Goal: Obtain resource: Download file/media

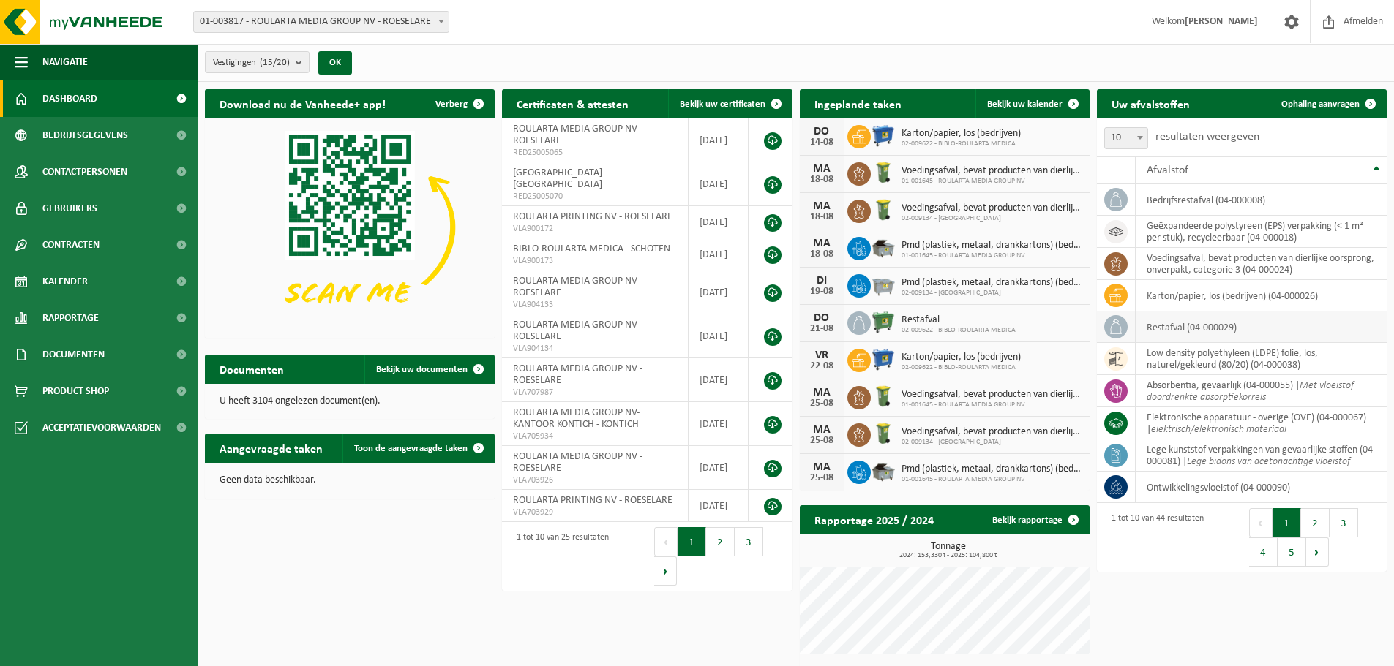
click at [1182, 327] on td "restafval (04-000029)" at bounding box center [1260, 327] width 251 height 31
click at [1112, 329] on icon at bounding box center [1115, 327] width 15 height 15
click at [1050, 521] on link "Bekijk rapportage" at bounding box center [1034, 519] width 108 height 29
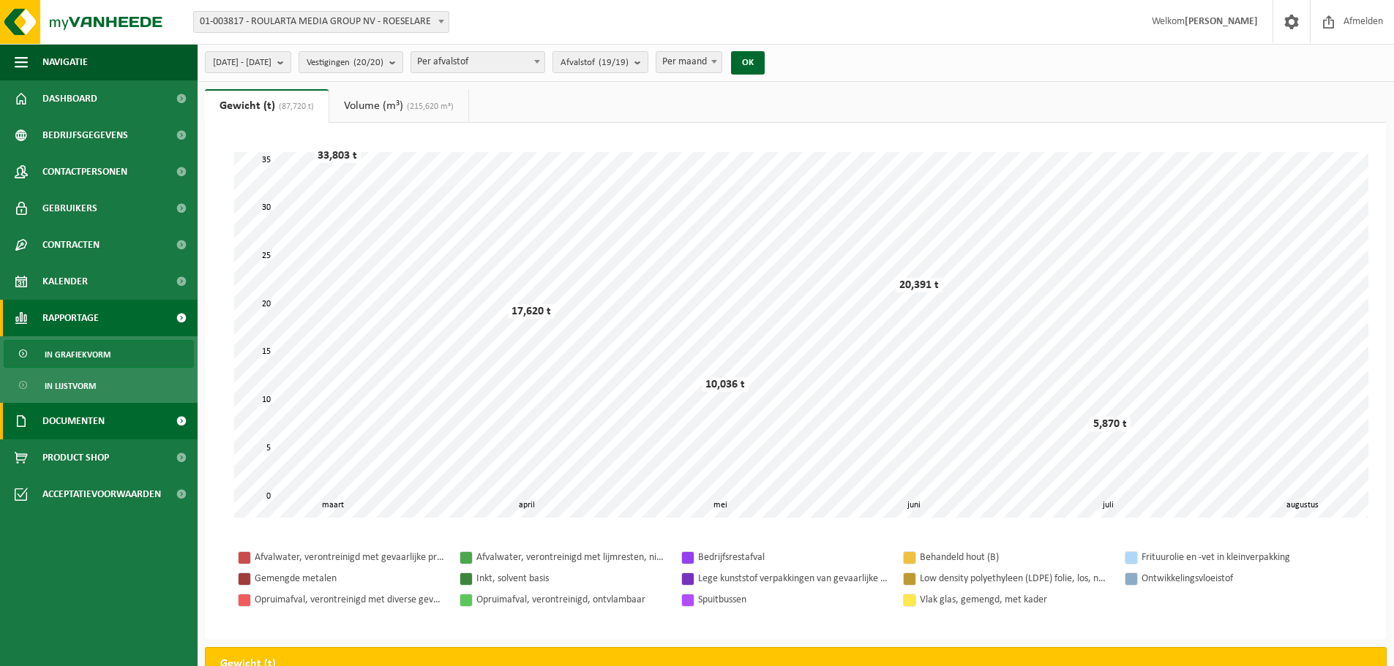
click at [115, 431] on link "Documenten" at bounding box center [99, 421] width 198 height 37
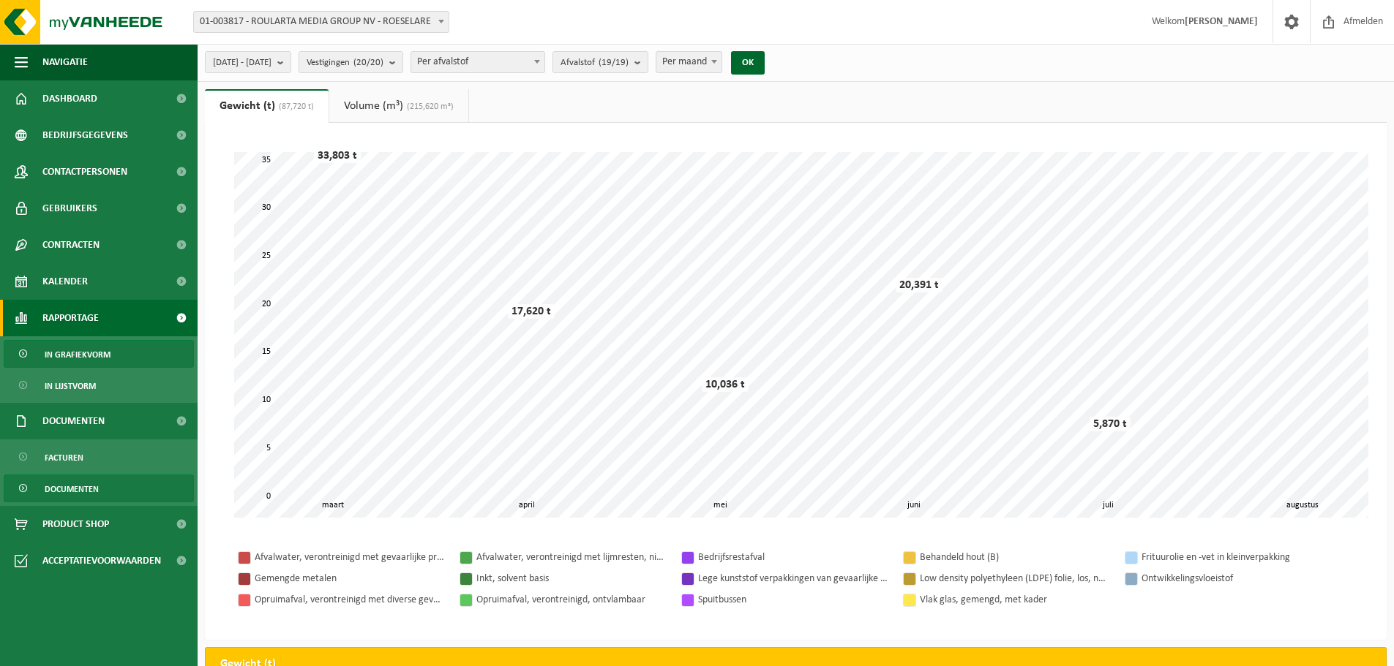
click at [94, 485] on span "Documenten" at bounding box center [72, 489] width 54 height 28
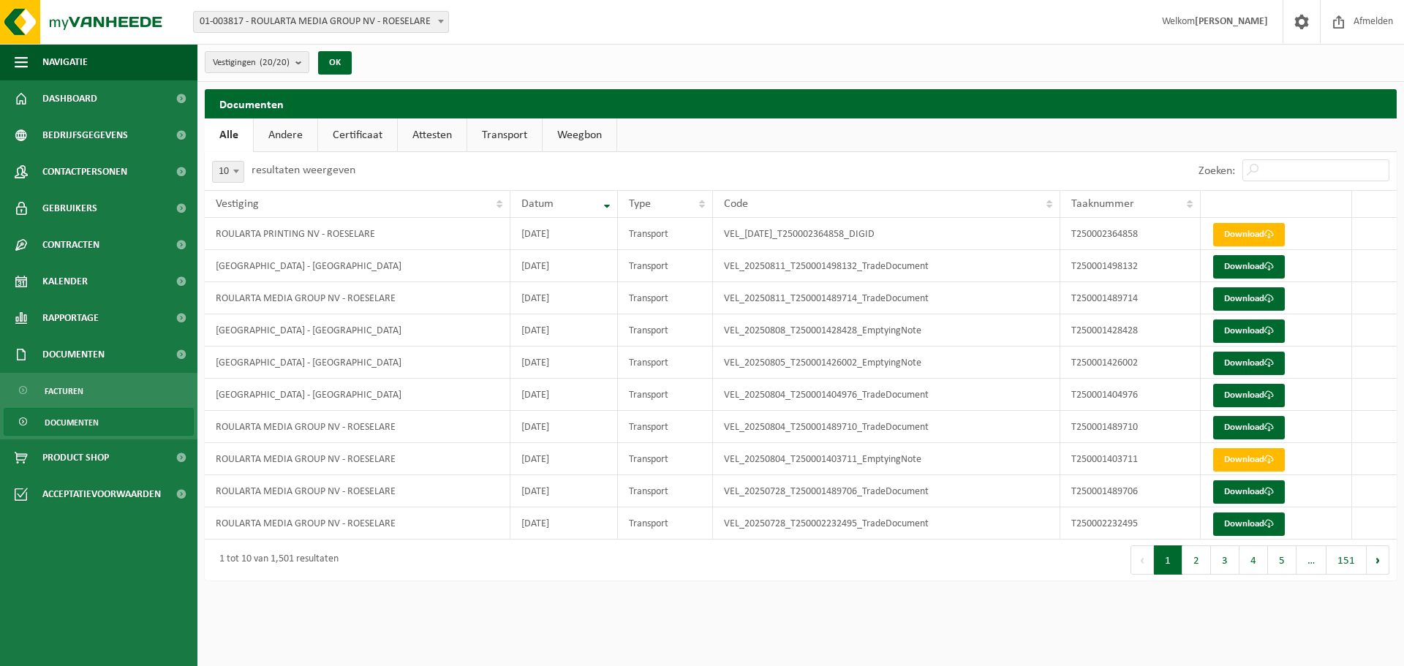
click at [348, 135] on link "Certificaat" at bounding box center [357, 136] width 79 height 34
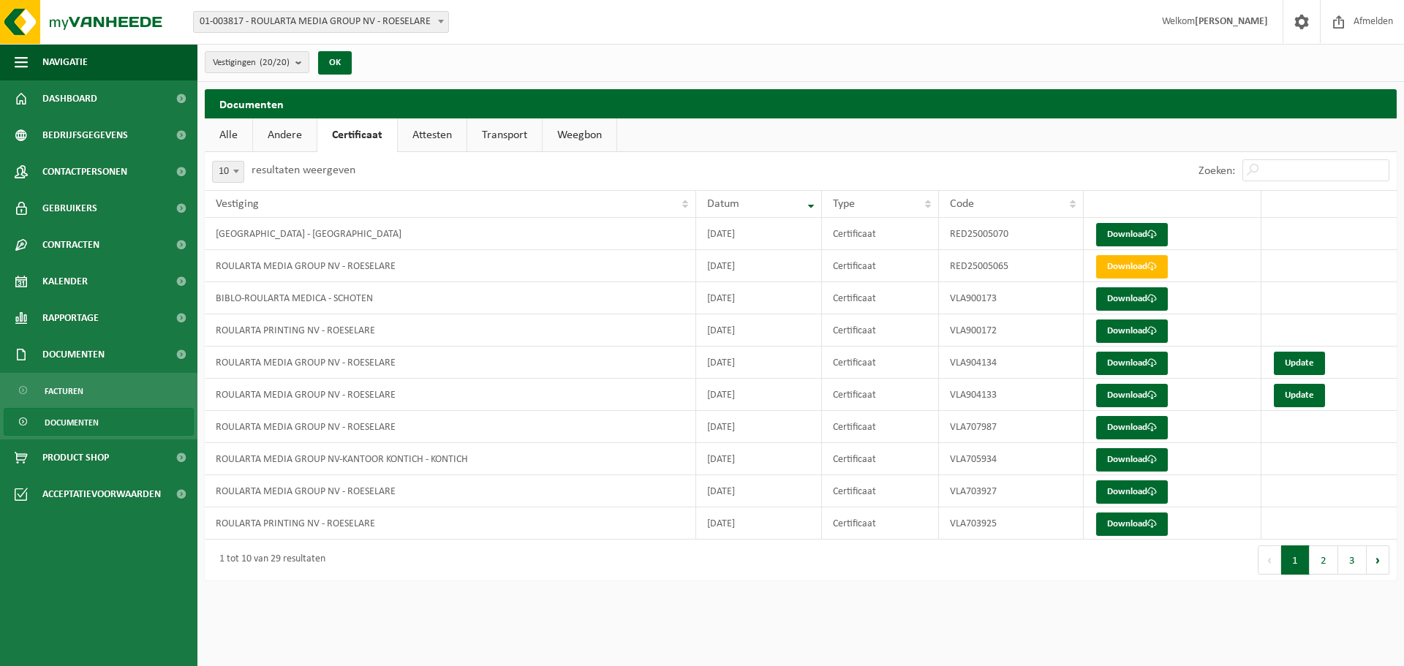
click at [422, 133] on link "Attesten" at bounding box center [432, 136] width 69 height 34
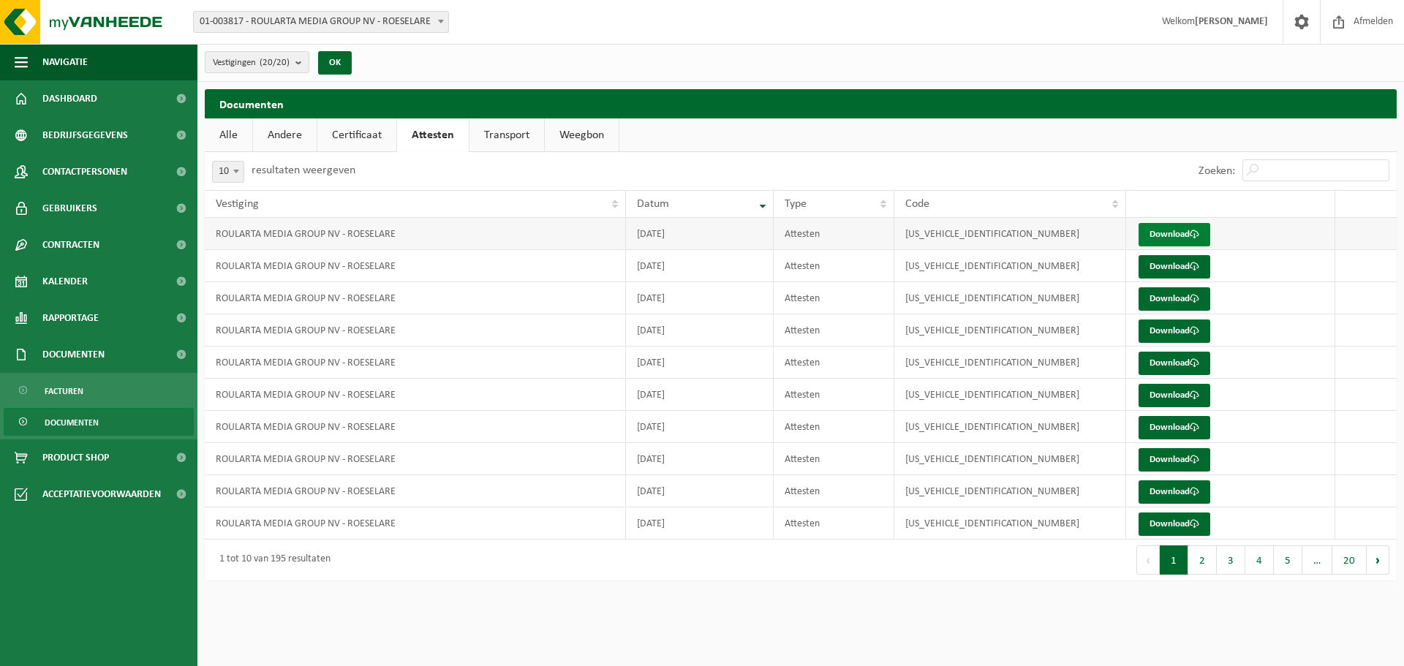
click at [1170, 238] on link "Download" at bounding box center [1175, 234] width 72 height 23
click at [124, 361] on link "Documenten" at bounding box center [99, 354] width 198 height 37
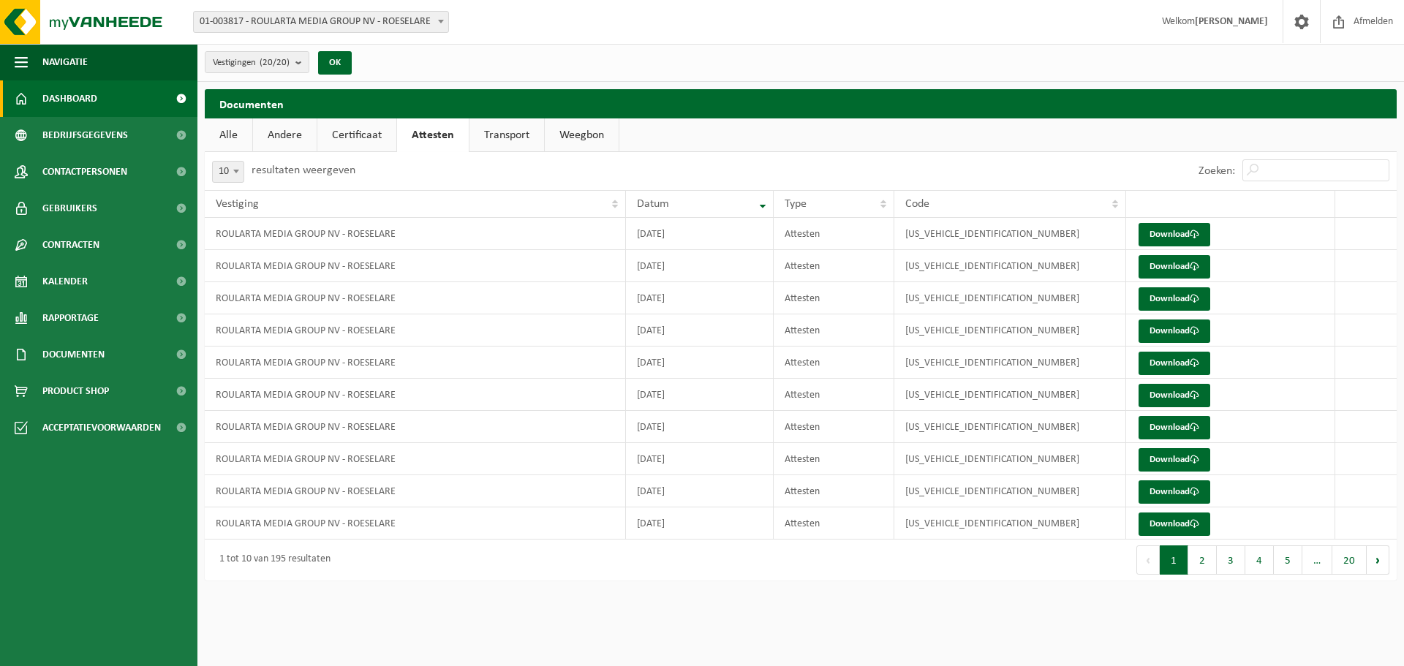
click at [103, 99] on link "Dashboard" at bounding box center [99, 98] width 198 height 37
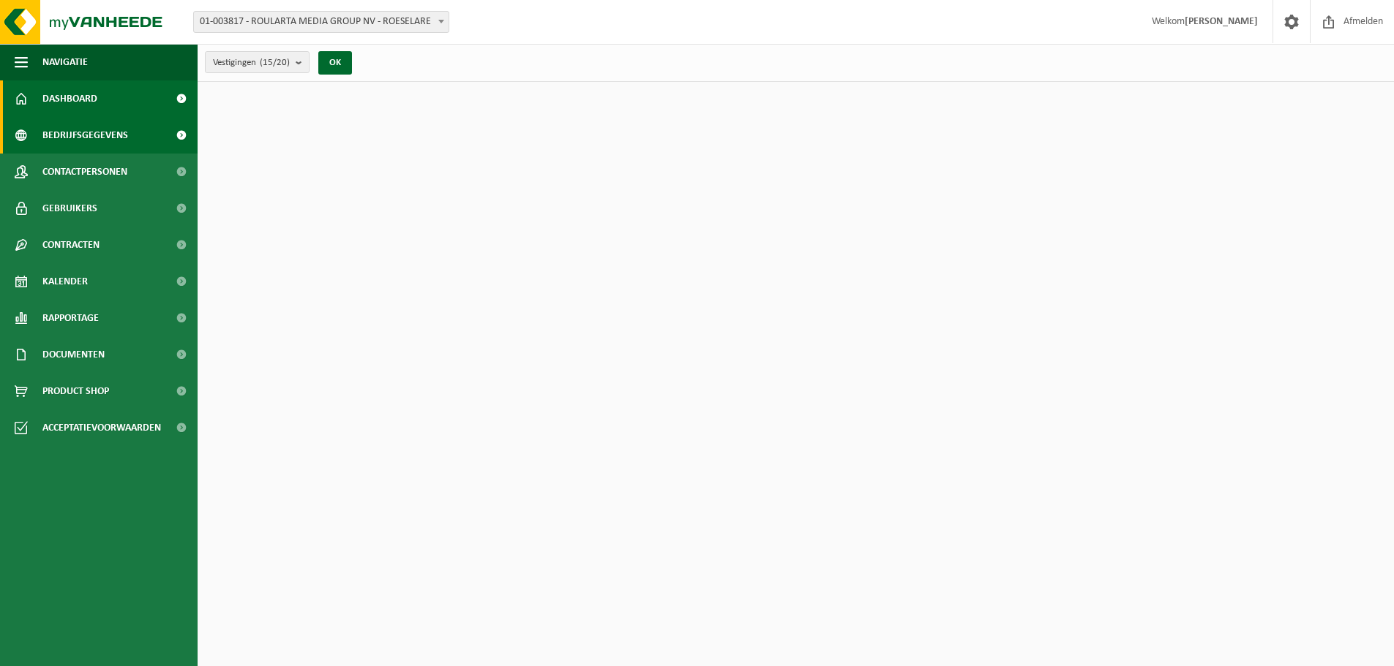
click at [112, 136] on span "Bedrijfsgegevens" at bounding box center [85, 135] width 86 height 37
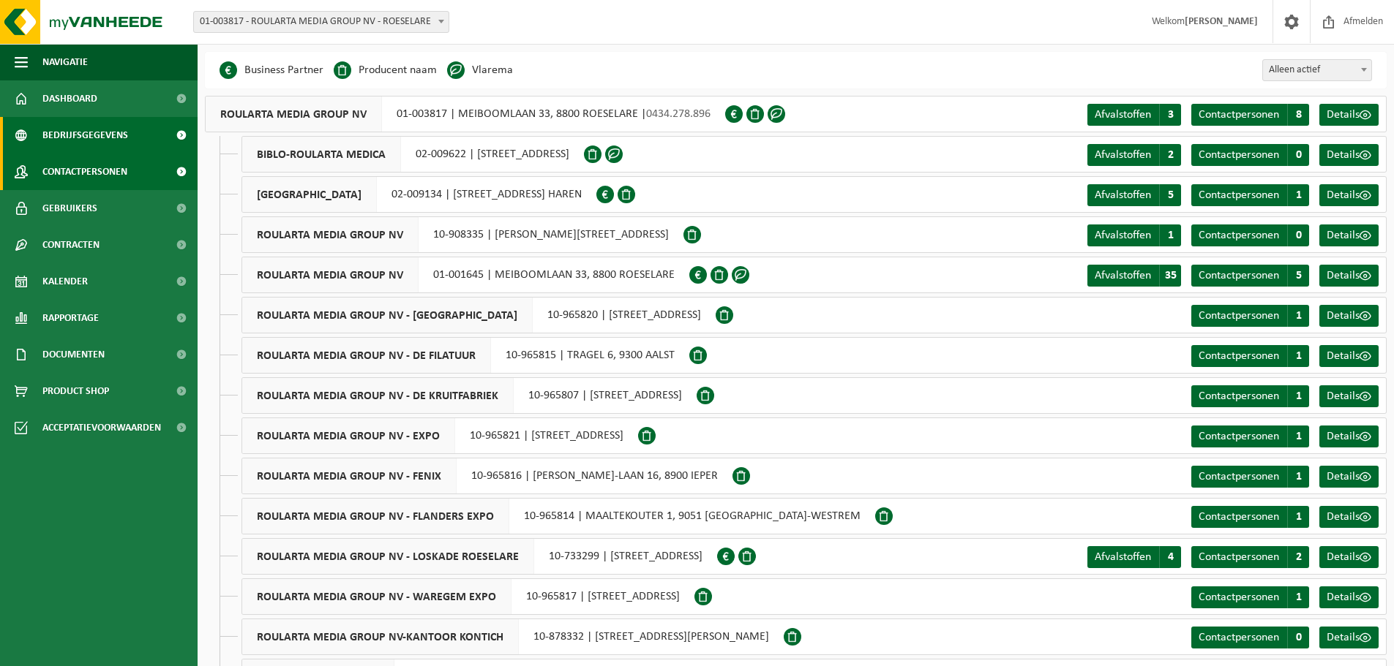
click at [103, 170] on span "Contactpersonen" at bounding box center [84, 172] width 85 height 37
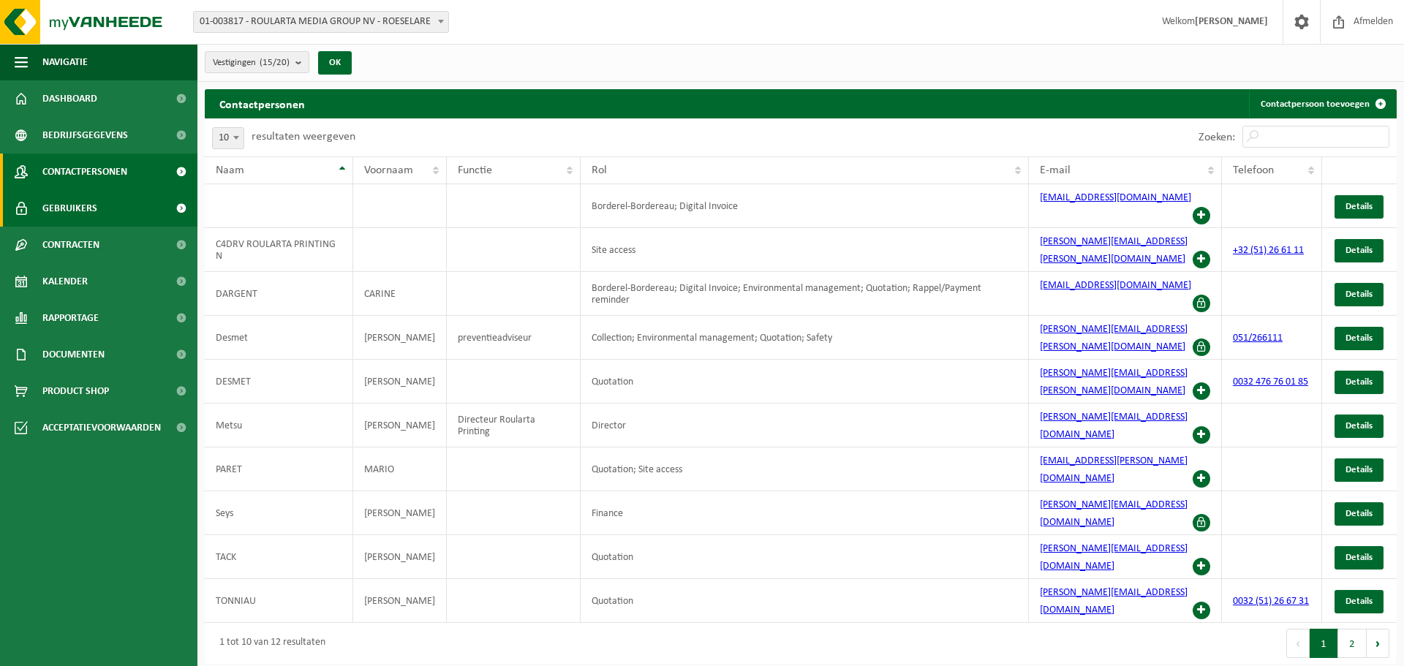
click at [118, 211] on link "Gebruikers" at bounding box center [99, 208] width 198 height 37
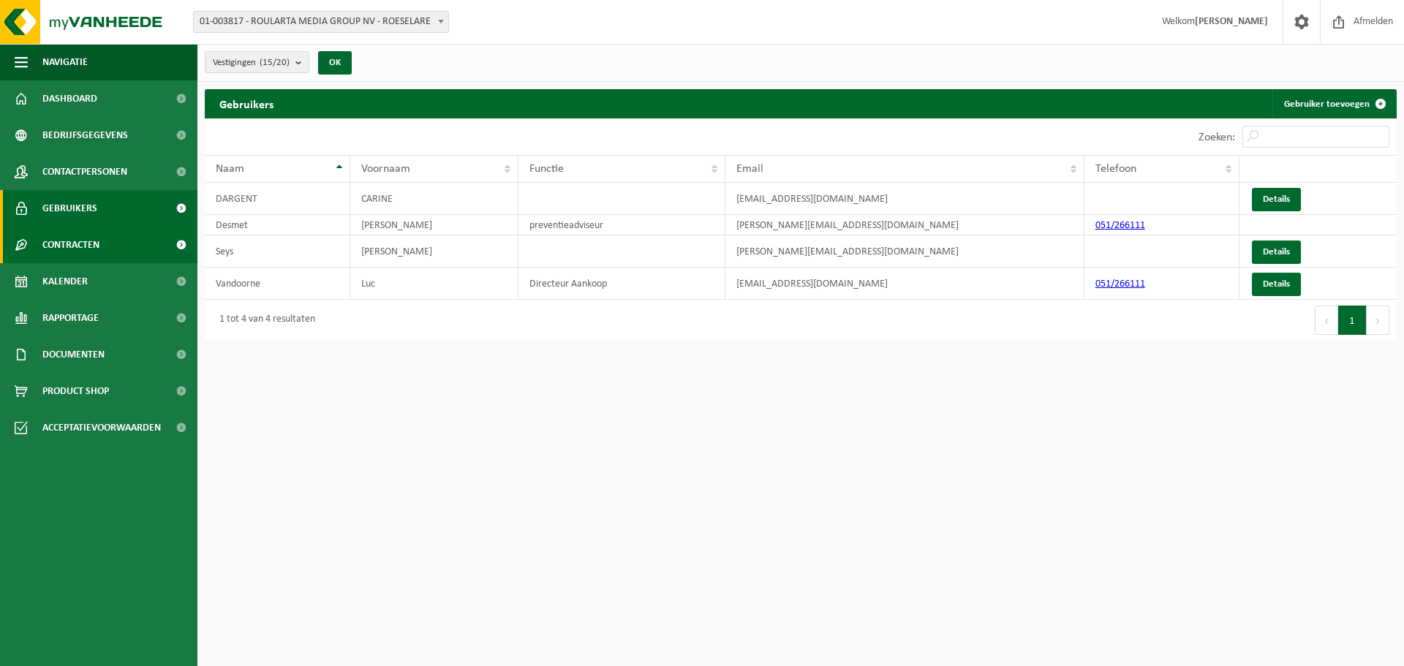
click at [108, 241] on link "Contracten" at bounding box center [99, 245] width 198 height 37
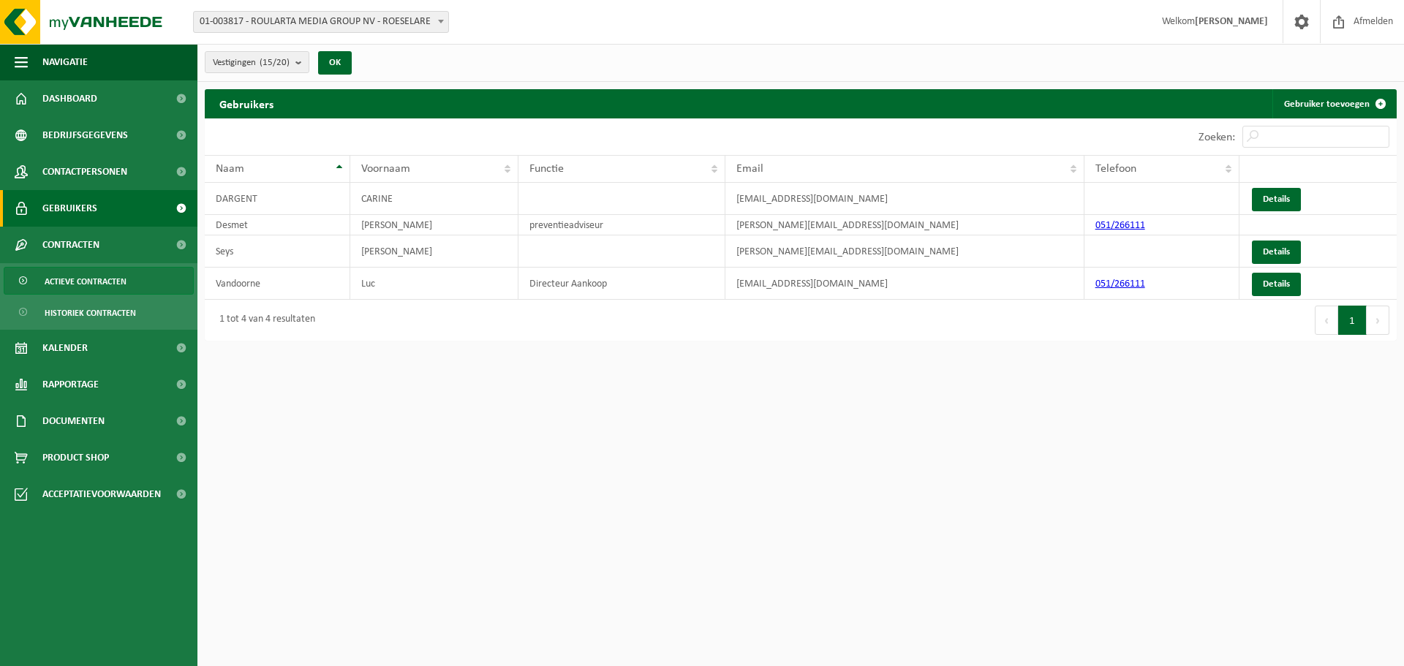
click at [106, 276] on span "Actieve contracten" at bounding box center [86, 282] width 82 height 28
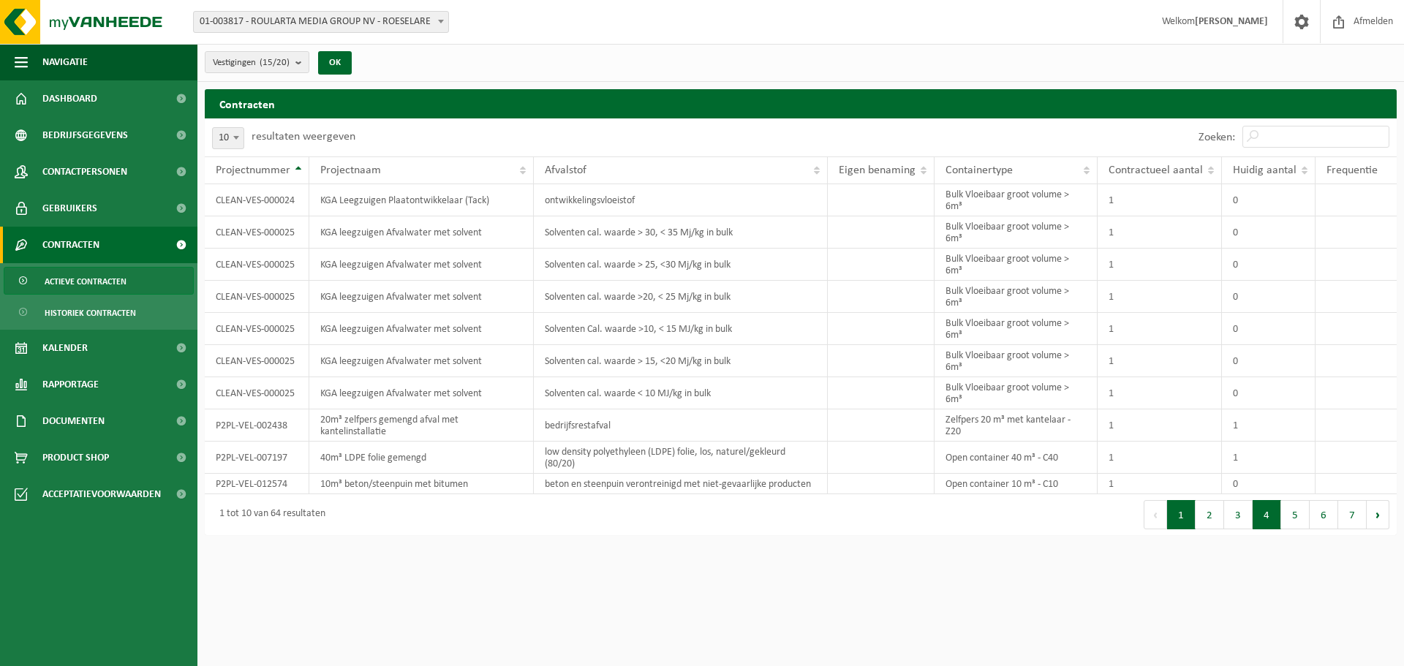
click at [1266, 511] on button "4" at bounding box center [1267, 514] width 29 height 29
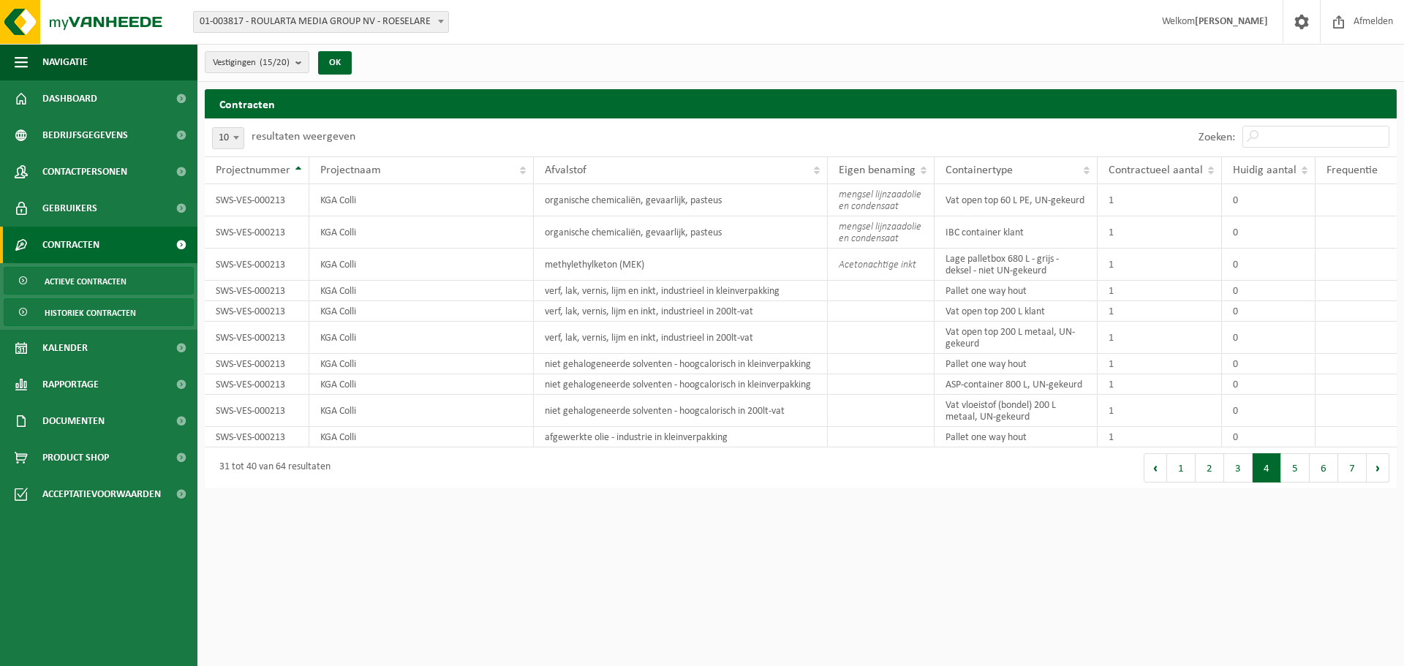
click at [133, 315] on span "Historiek contracten" at bounding box center [90, 313] width 91 height 28
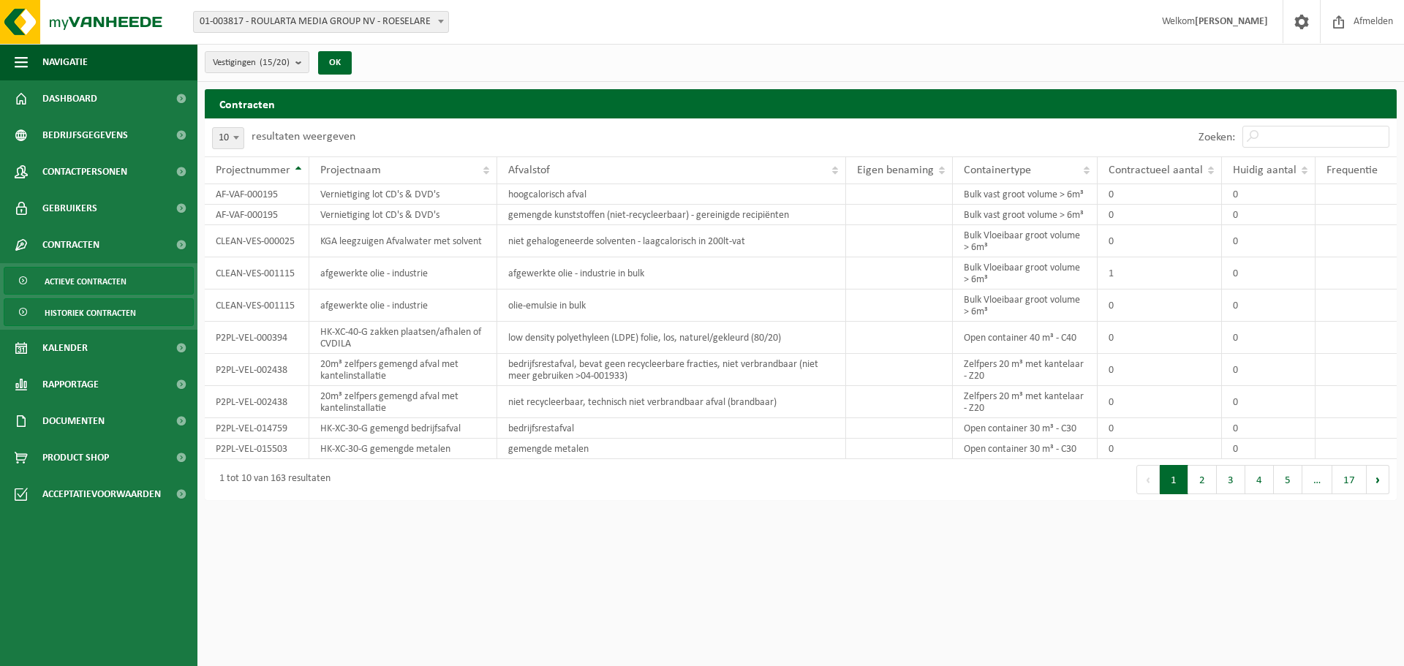
click at [126, 282] on span "Actieve contracten" at bounding box center [86, 282] width 82 height 28
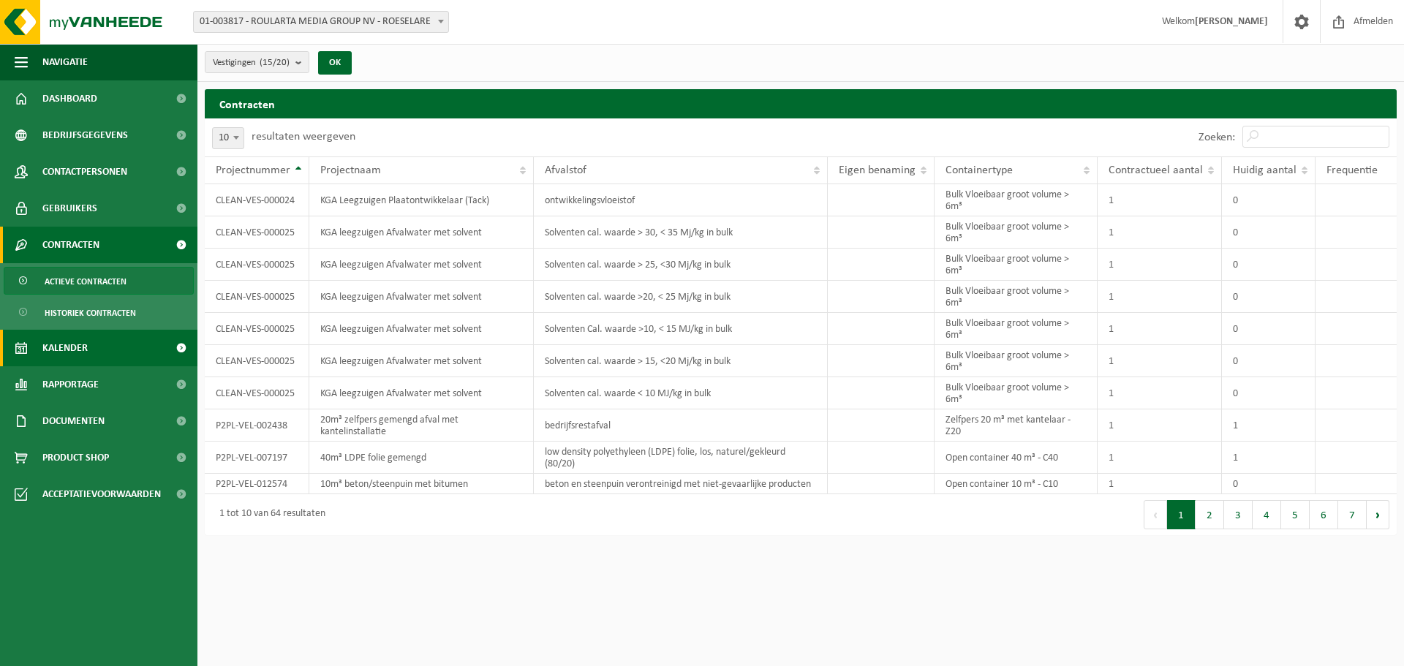
click at [84, 346] on span "Kalender" at bounding box center [64, 348] width 45 height 37
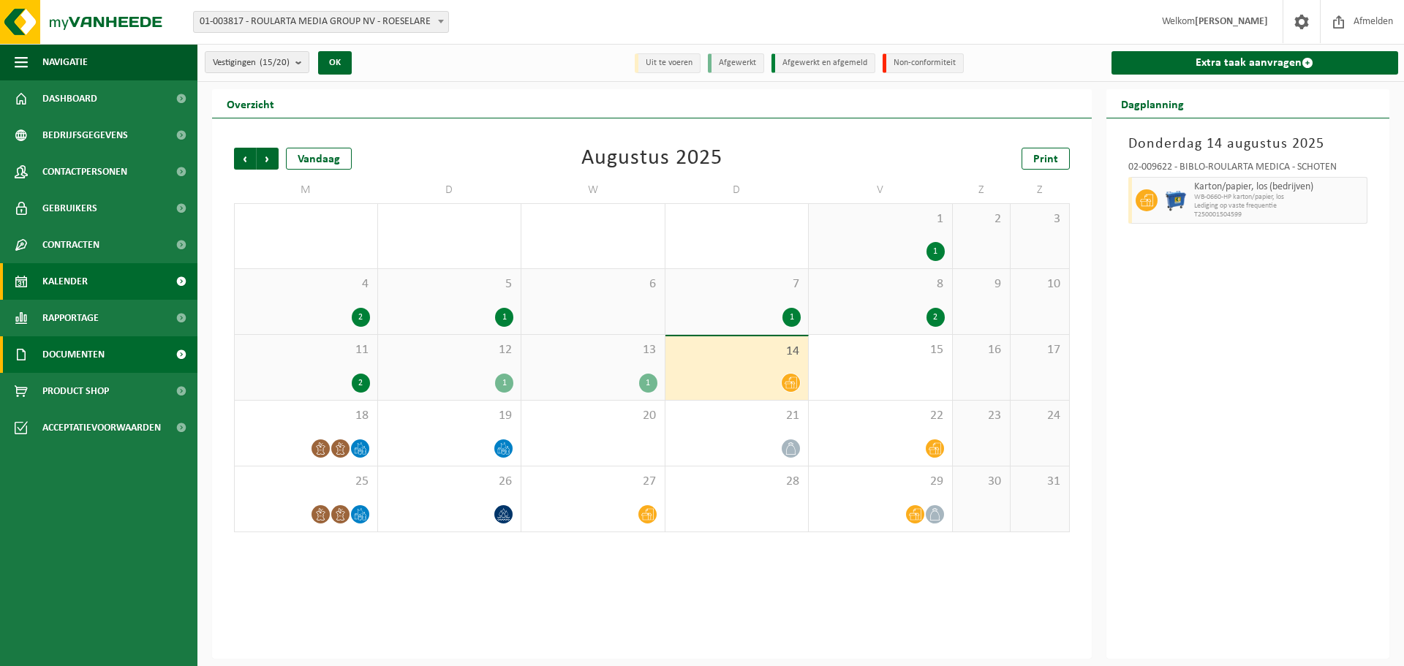
click at [173, 352] on span at bounding box center [181, 354] width 33 height 37
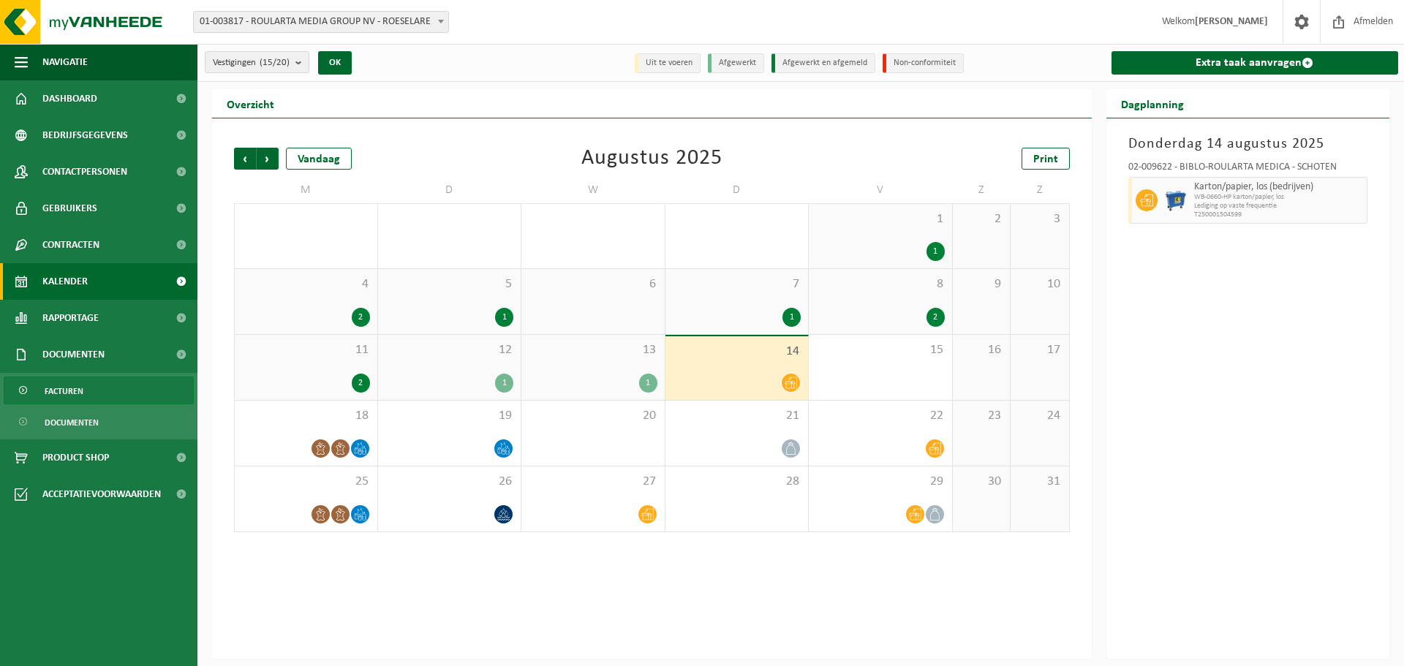
click at [132, 383] on link "Facturen" at bounding box center [99, 391] width 190 height 28
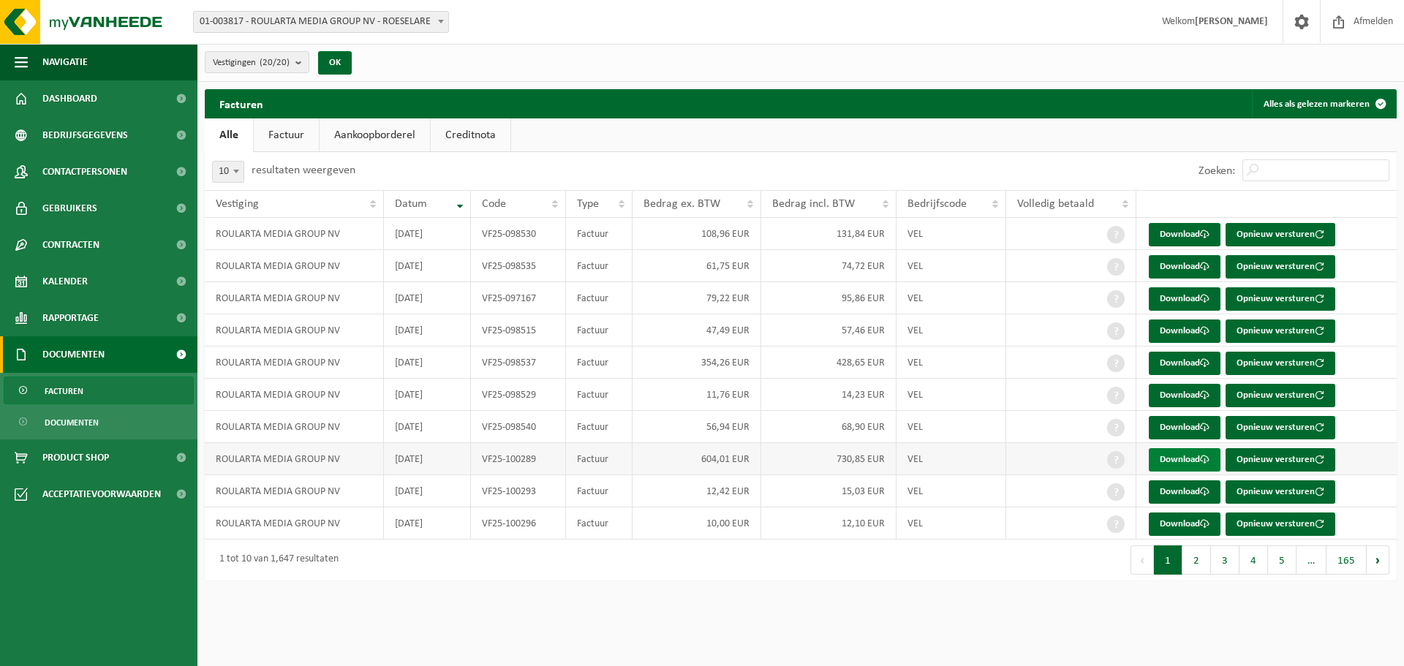
click at [1178, 460] on link "Download" at bounding box center [1185, 459] width 72 height 23
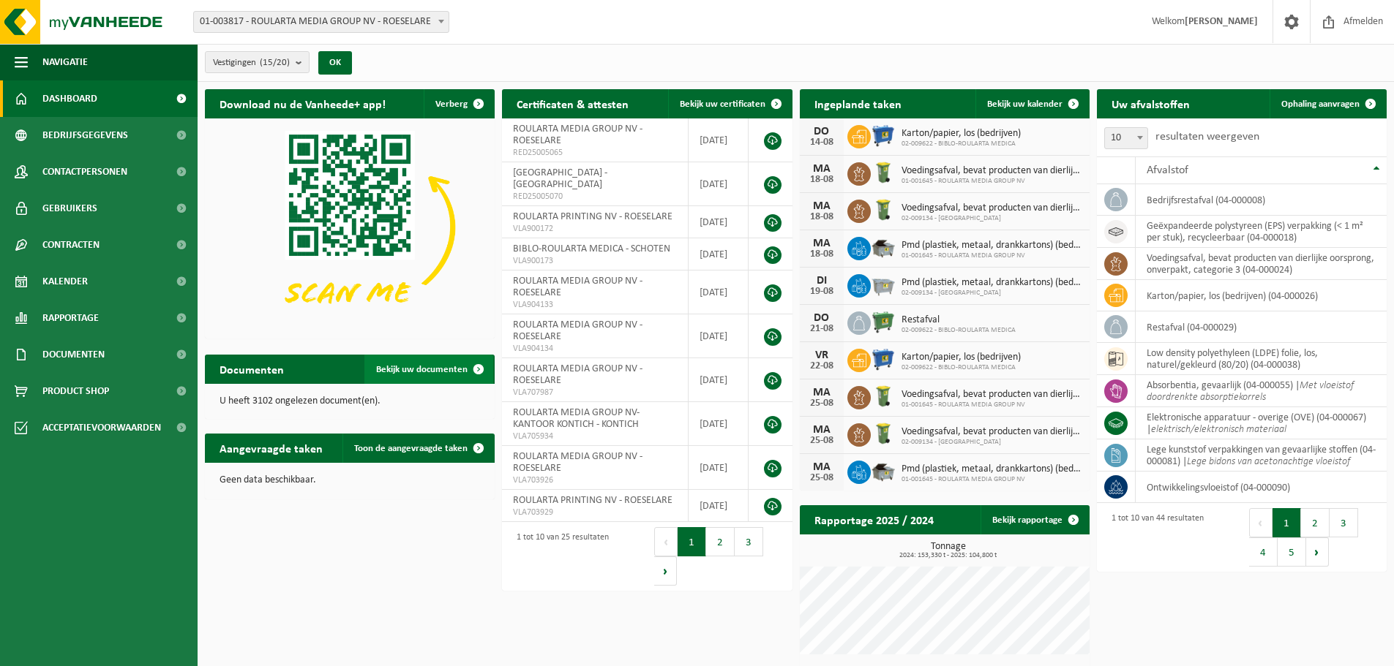
click at [421, 373] on span "Bekijk uw documenten" at bounding box center [421, 370] width 91 height 10
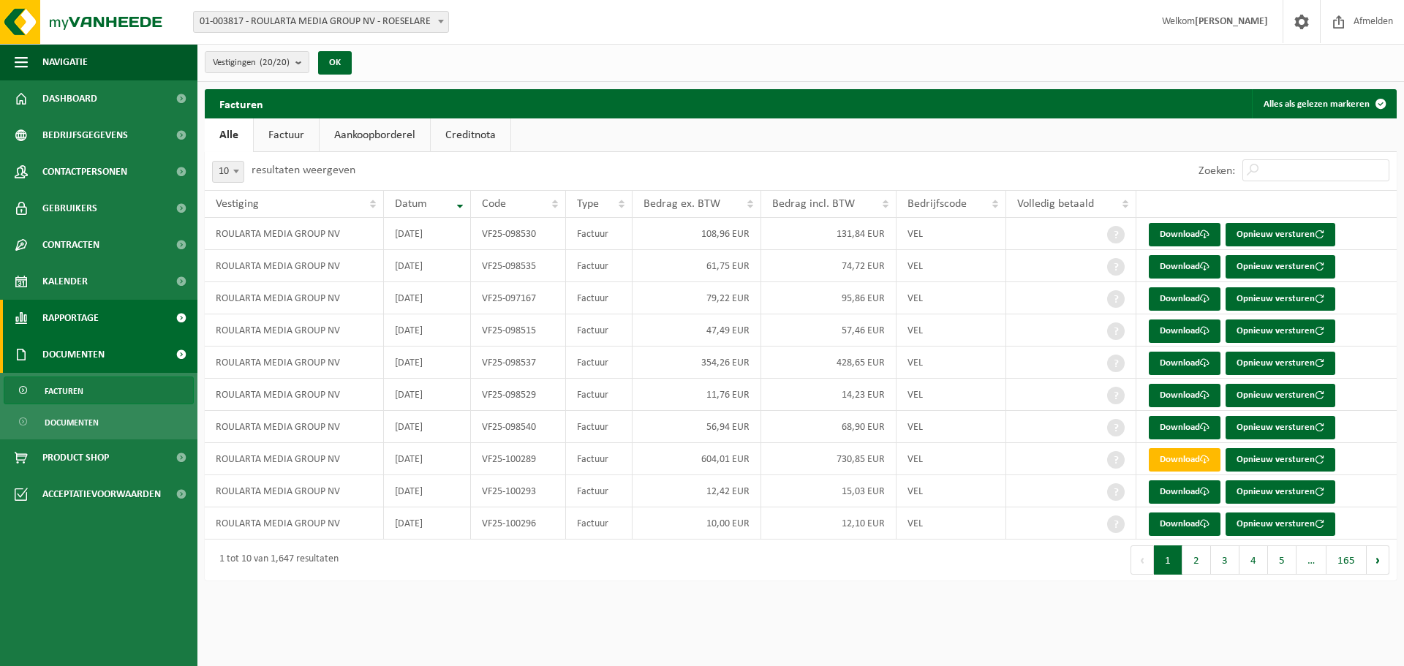
click at [162, 326] on link "Rapportage" at bounding box center [99, 318] width 198 height 37
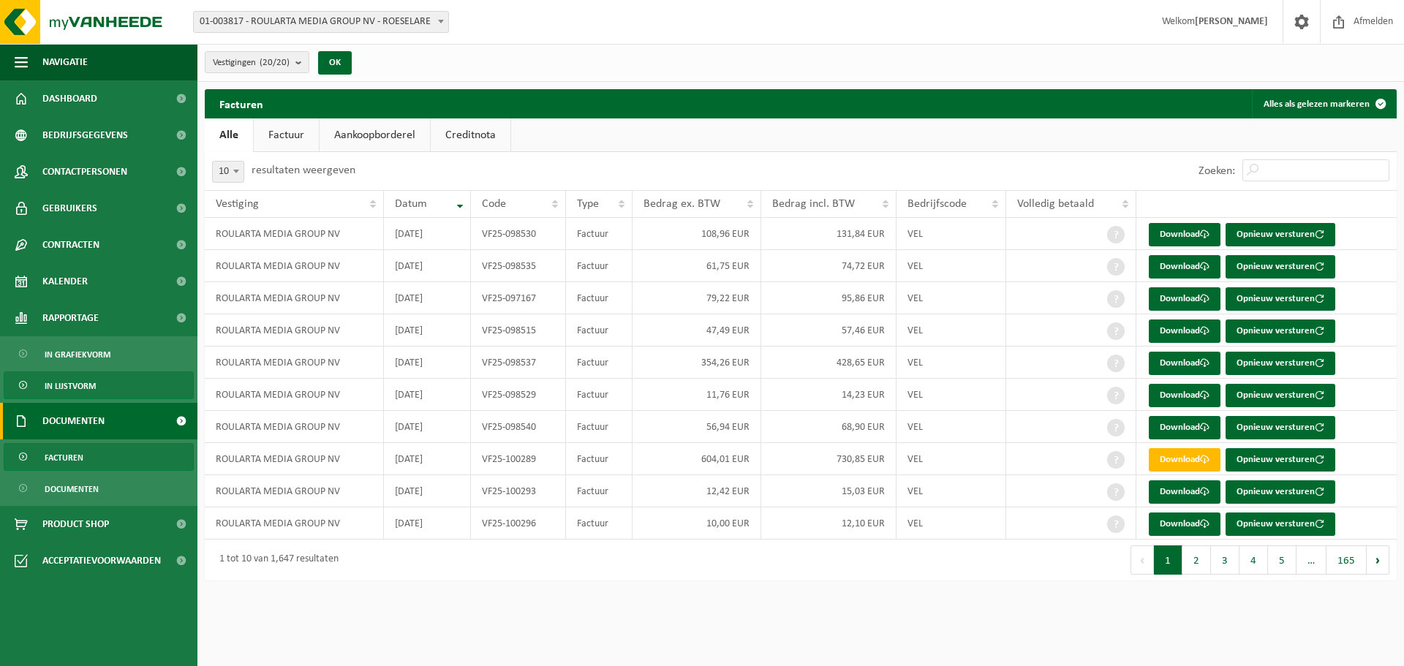
click at [113, 383] on link "In lijstvorm" at bounding box center [99, 386] width 190 height 28
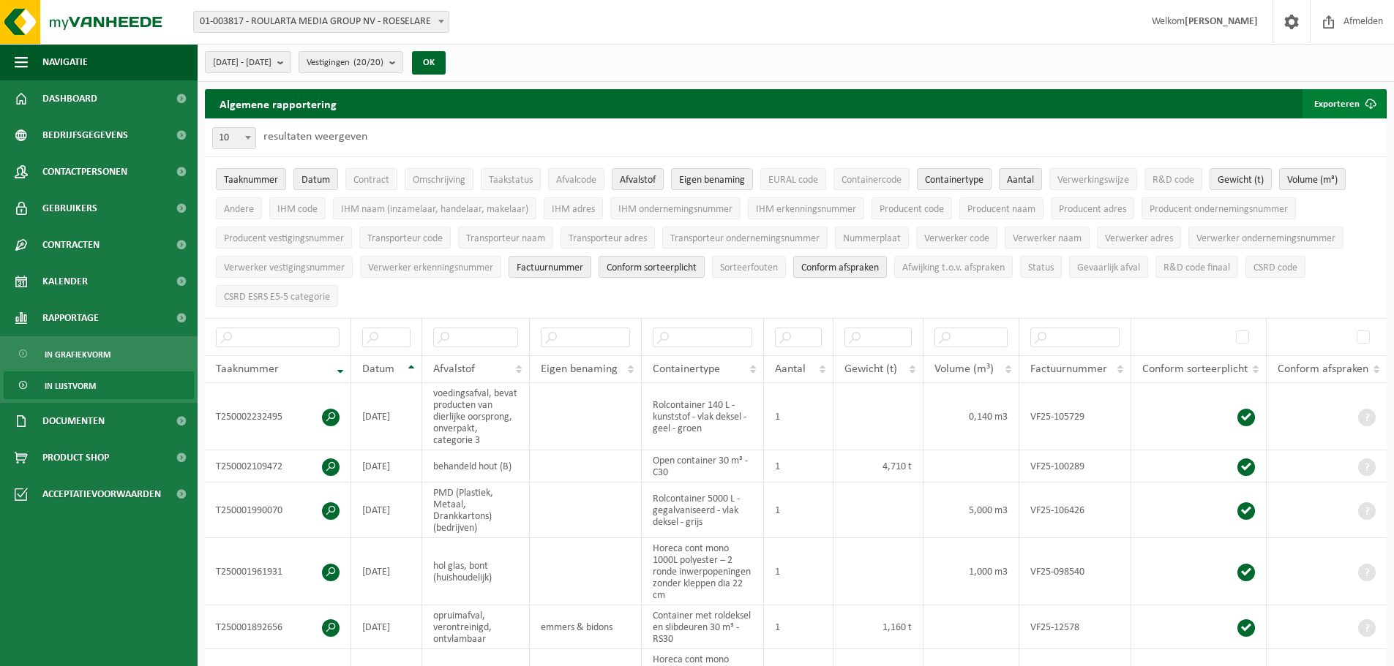
click at [1347, 99] on button "Exporteren" at bounding box center [1343, 103] width 83 height 29
click at [1322, 159] on link "Alle beschikbare kolommen" at bounding box center [1318, 162] width 132 height 29
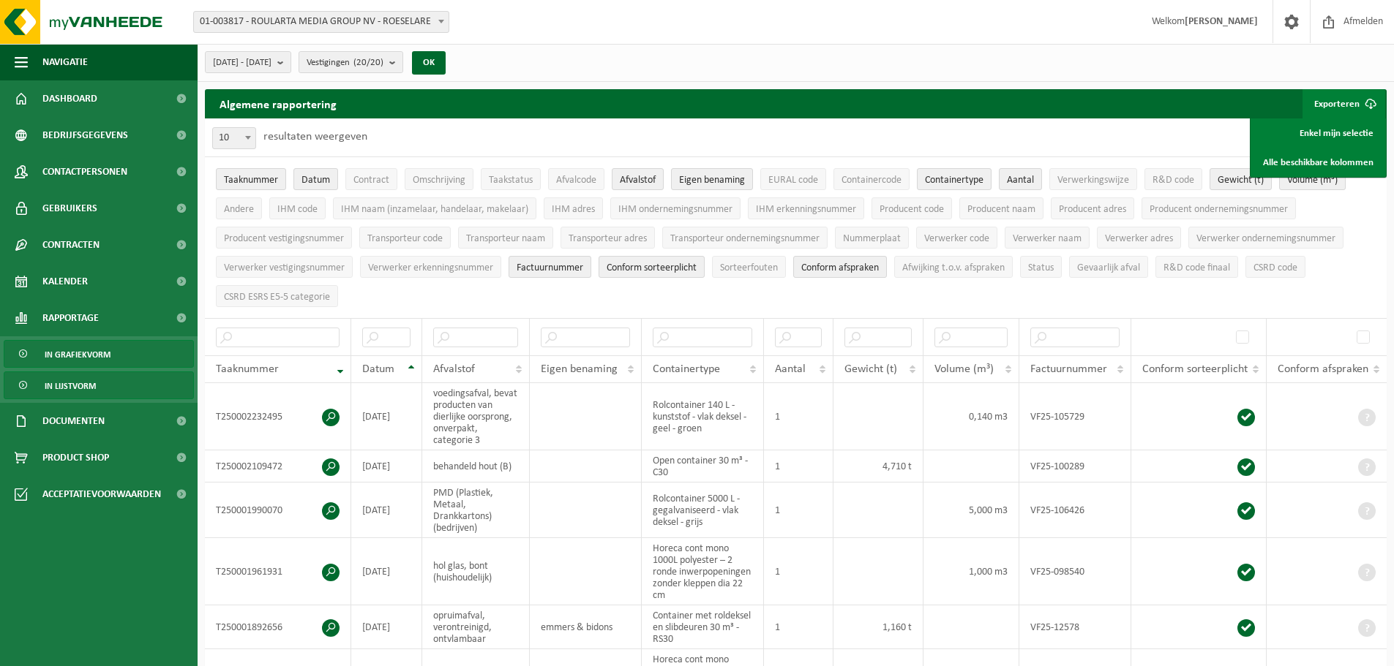
click at [88, 358] on span "In grafiekvorm" at bounding box center [78, 355] width 66 height 28
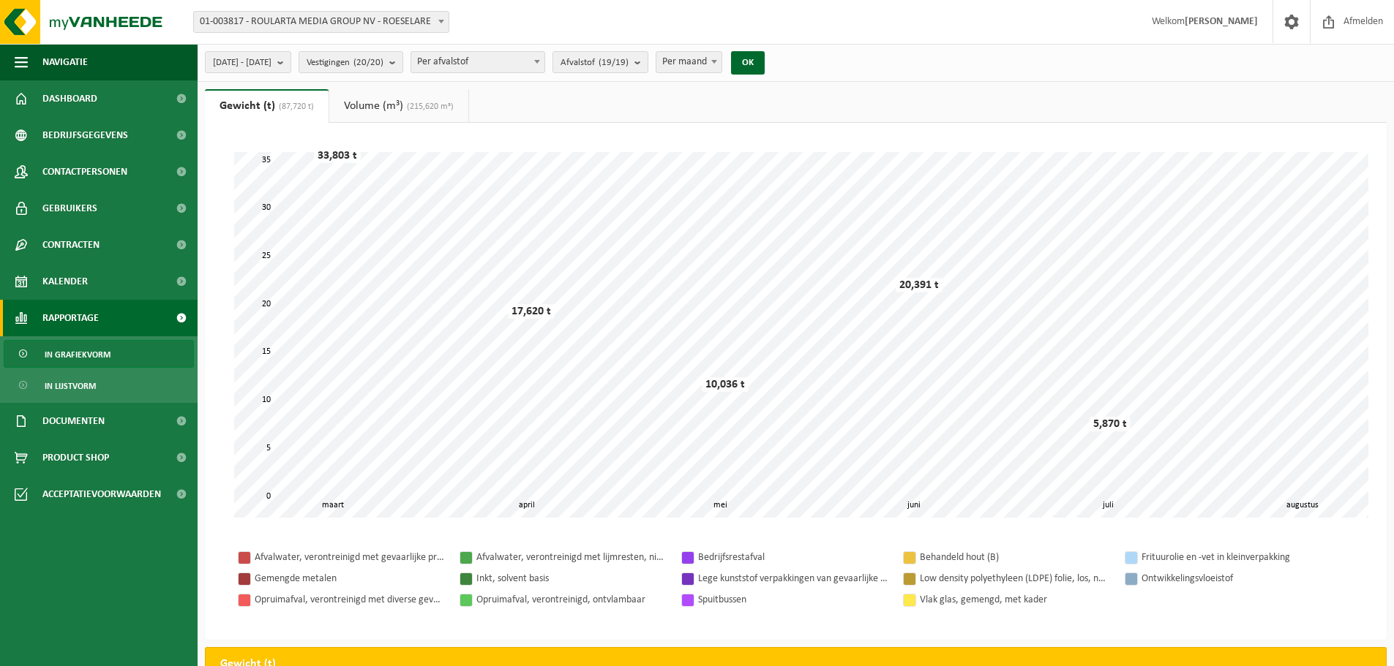
click at [397, 105] on link "Volume (m³) (215,620 m³)" at bounding box center [398, 106] width 139 height 34
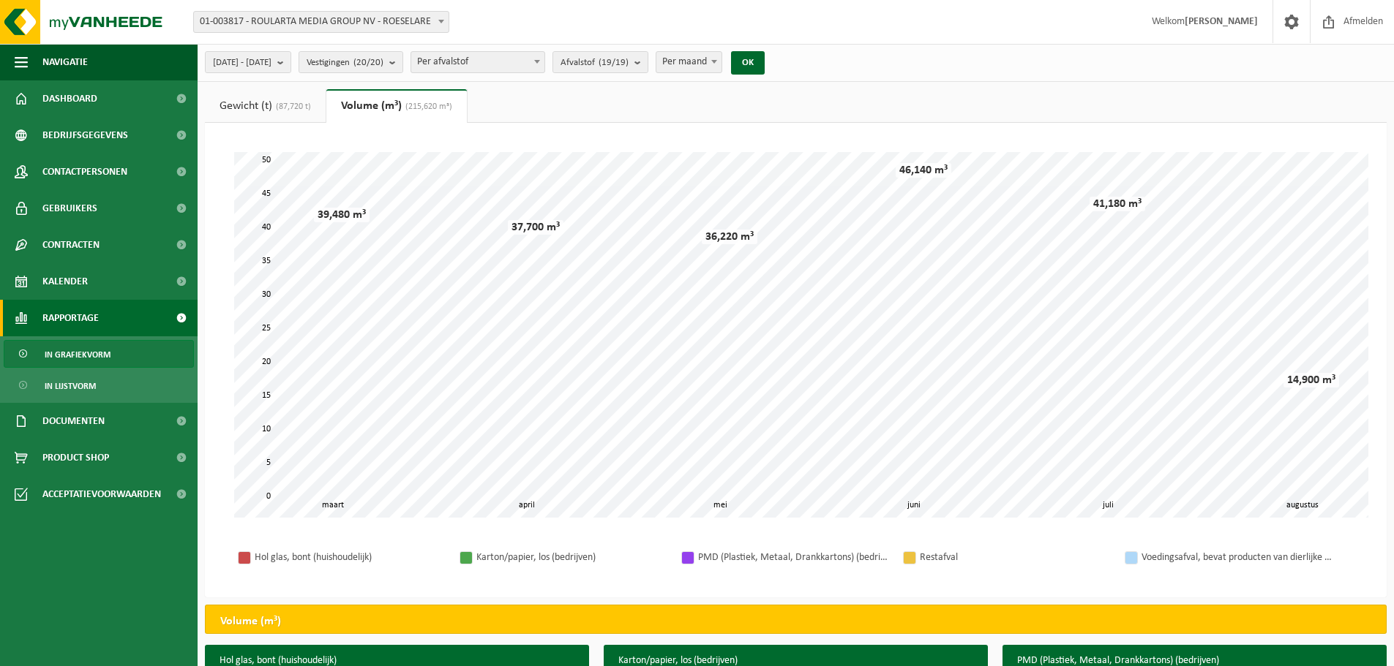
click at [295, 105] on span "(87,720 t)" at bounding box center [291, 106] width 39 height 9
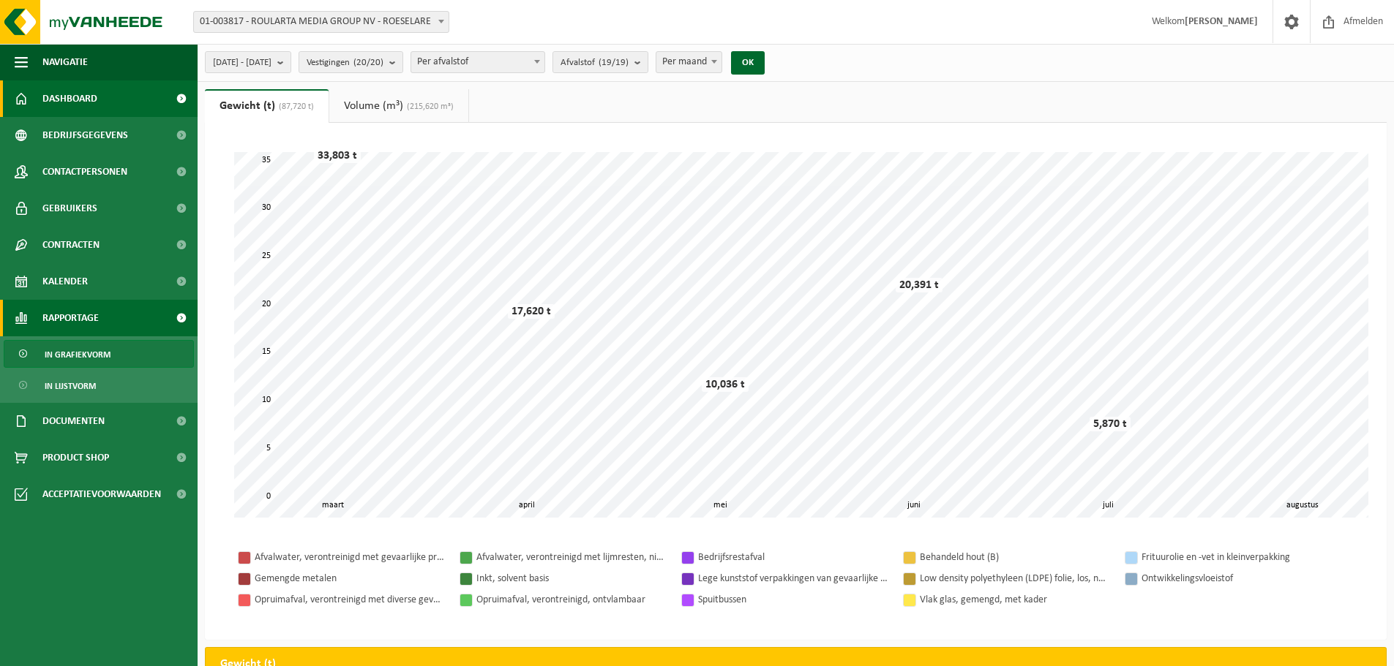
click at [87, 104] on span "Dashboard" at bounding box center [69, 98] width 55 height 37
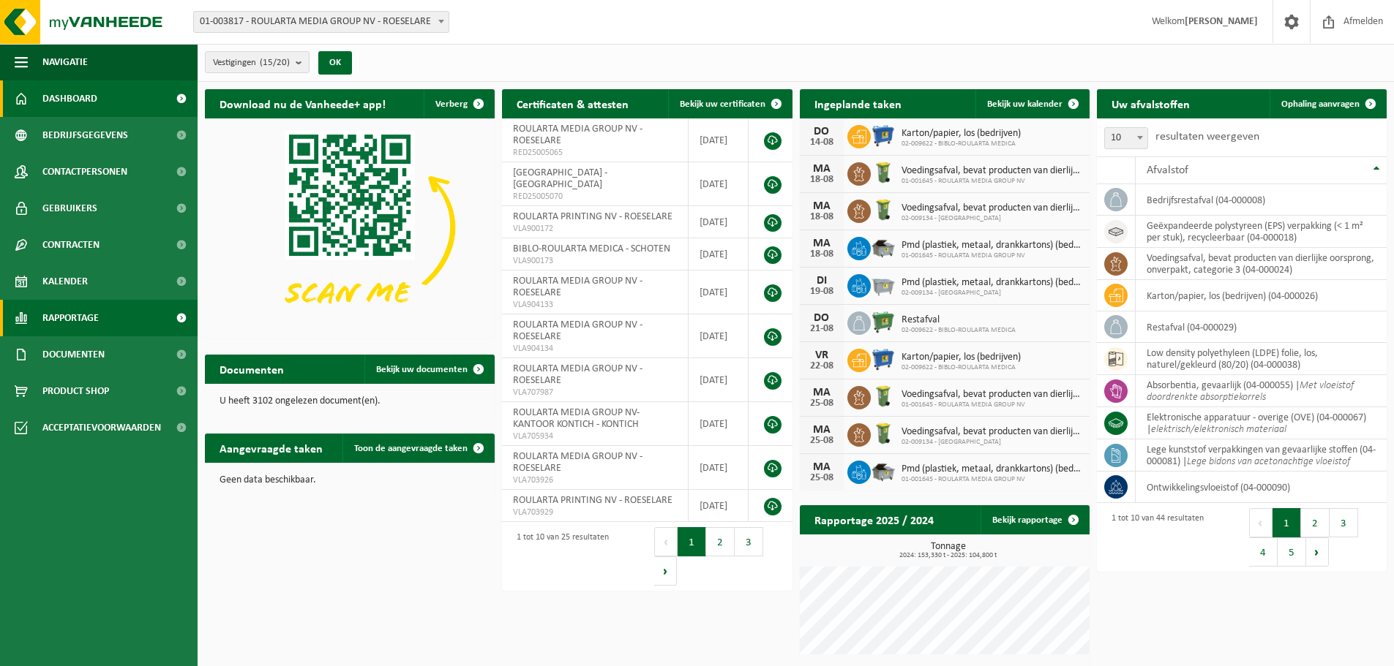
click at [151, 322] on link "Rapportage" at bounding box center [99, 318] width 198 height 37
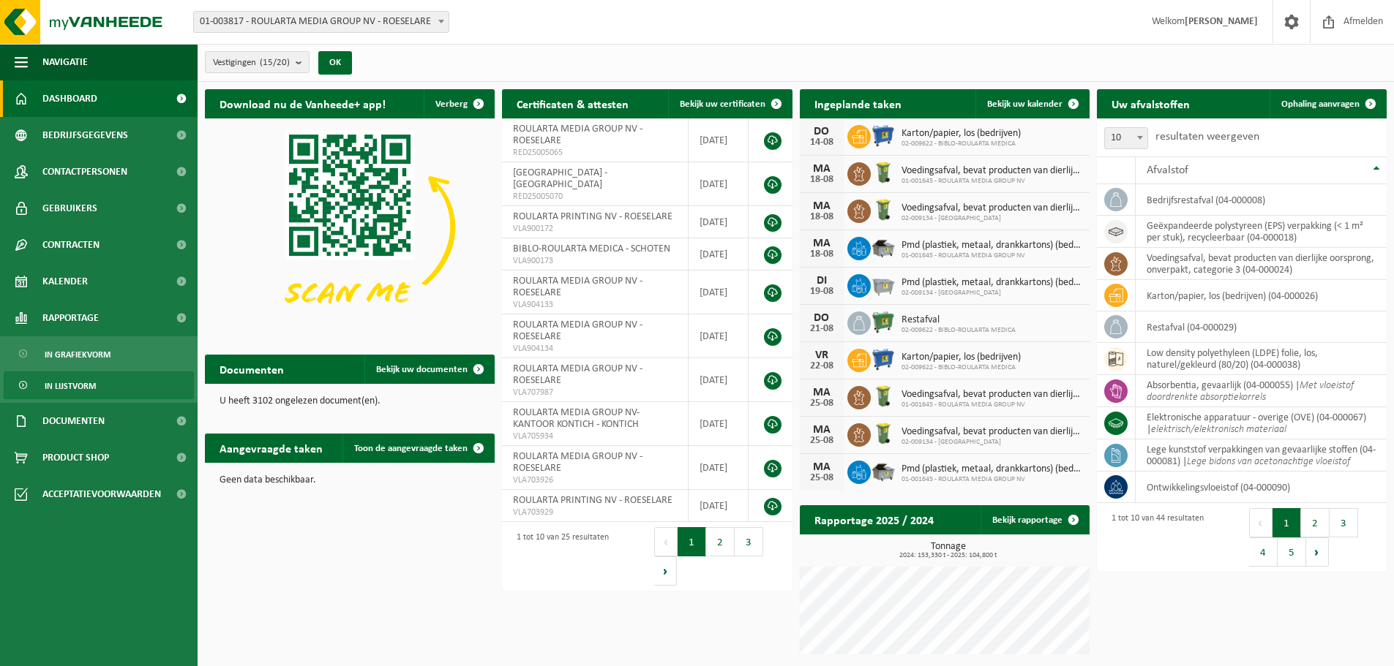
click at [105, 380] on link "In lijstvorm" at bounding box center [99, 386] width 190 height 28
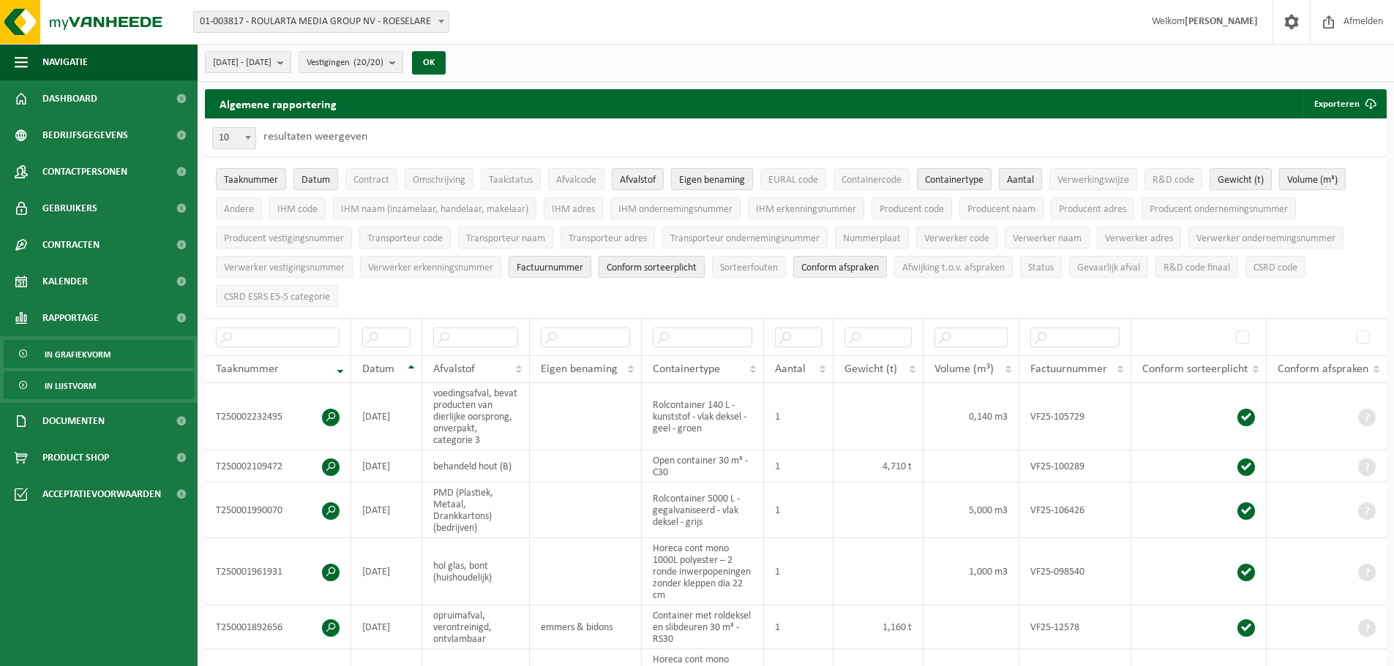
click at [98, 354] on span "In grafiekvorm" at bounding box center [78, 355] width 66 height 28
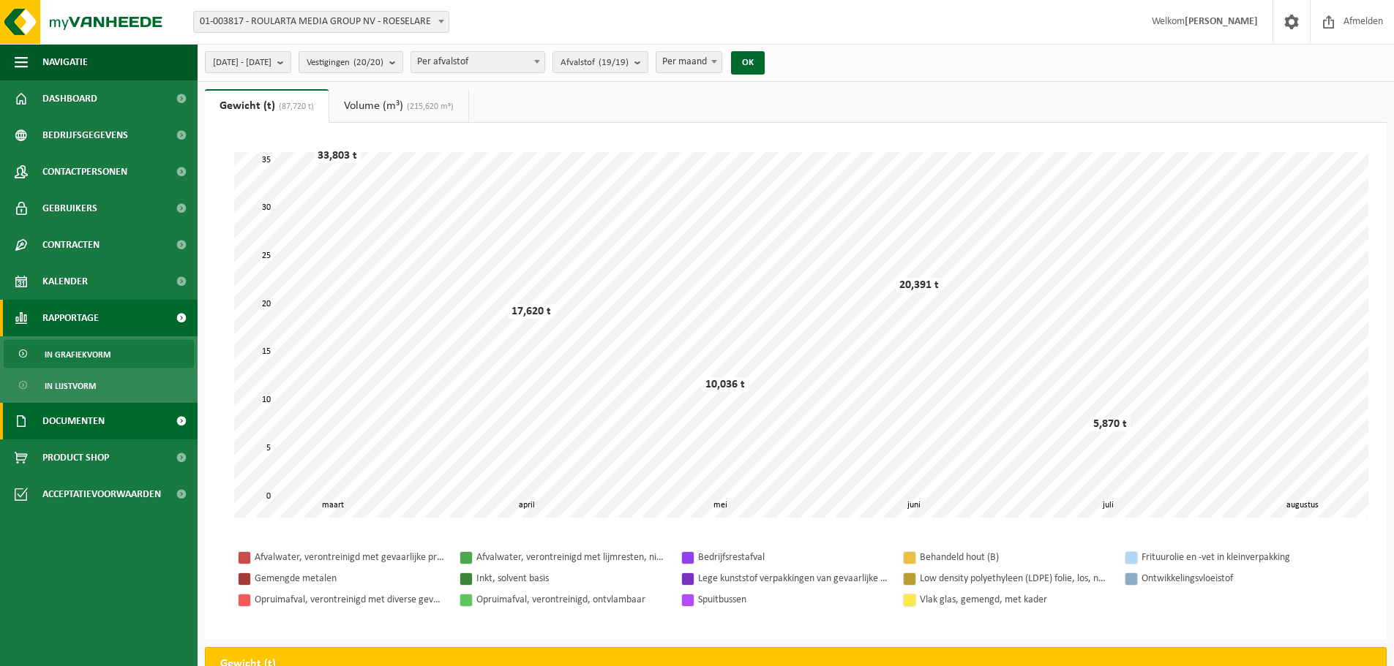
click at [178, 420] on span at bounding box center [181, 421] width 33 height 37
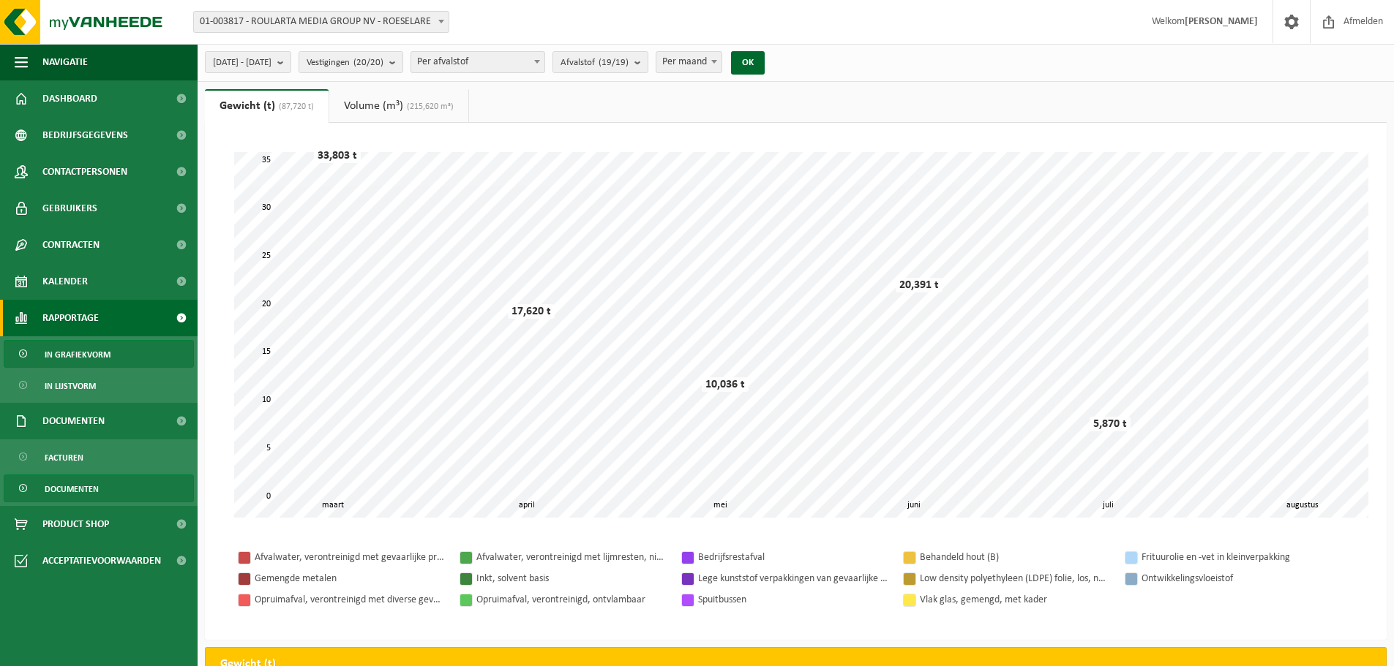
click at [92, 484] on span "Documenten" at bounding box center [72, 489] width 54 height 28
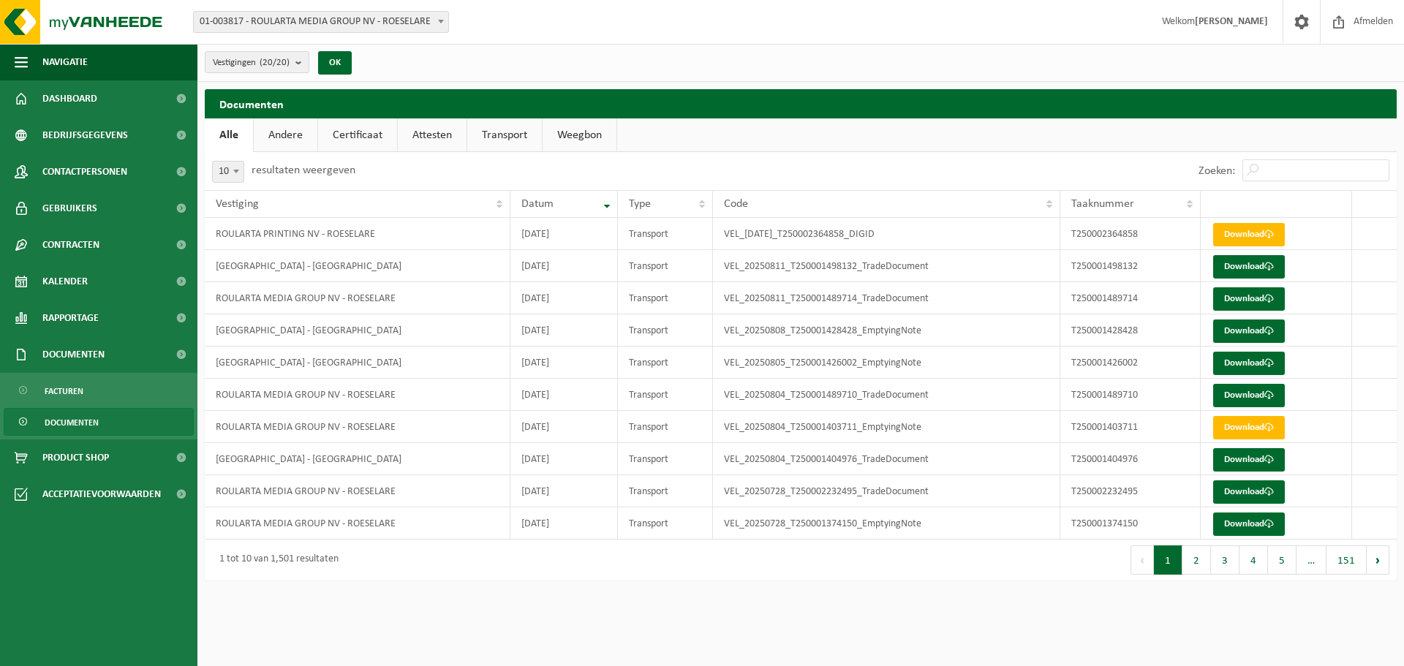
click at [364, 143] on link "Certificaat" at bounding box center [357, 136] width 79 height 34
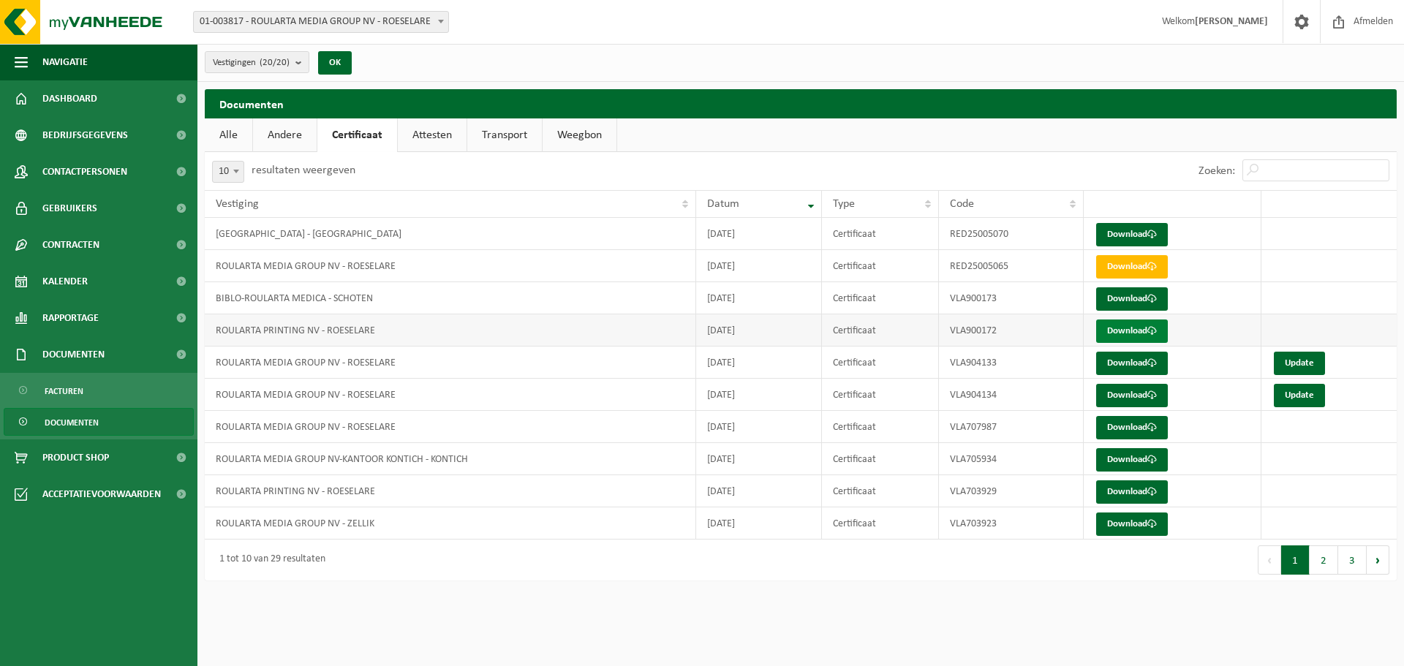
click at [1118, 335] on link "Download" at bounding box center [1133, 331] width 72 height 23
click at [1127, 491] on link "Download" at bounding box center [1133, 492] width 72 height 23
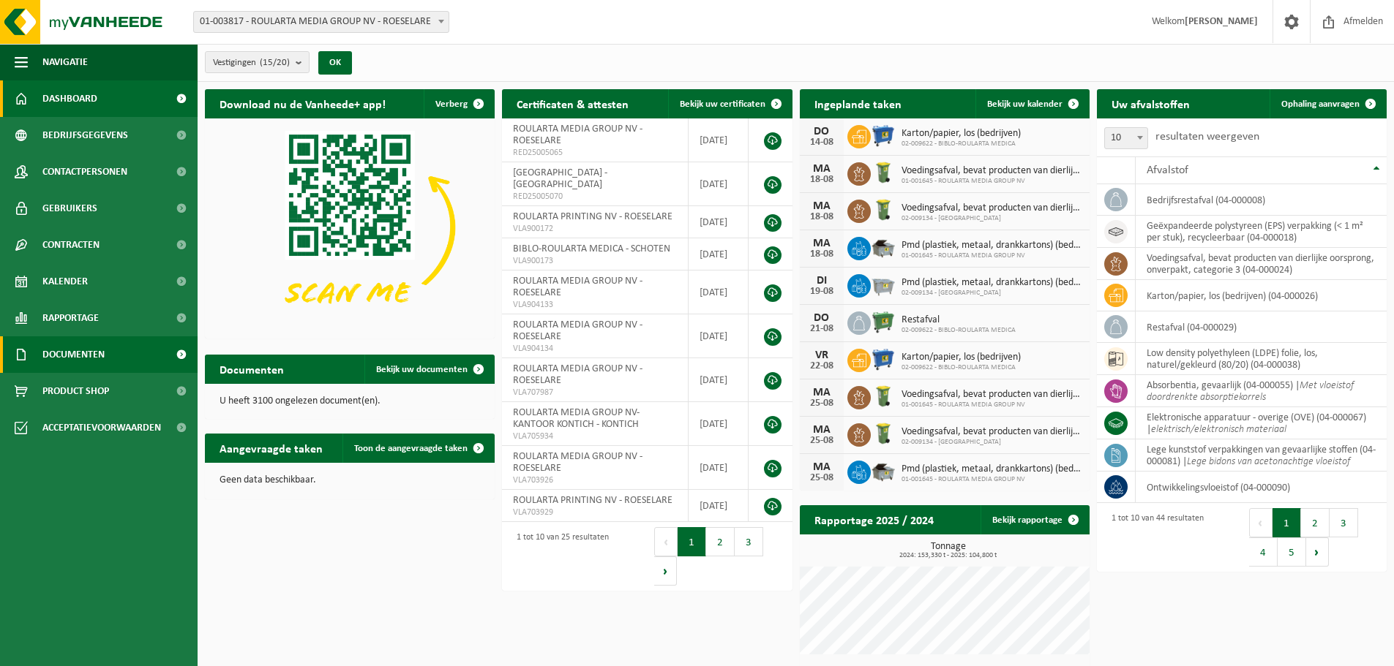
click at [152, 358] on link "Documenten" at bounding box center [99, 354] width 198 height 37
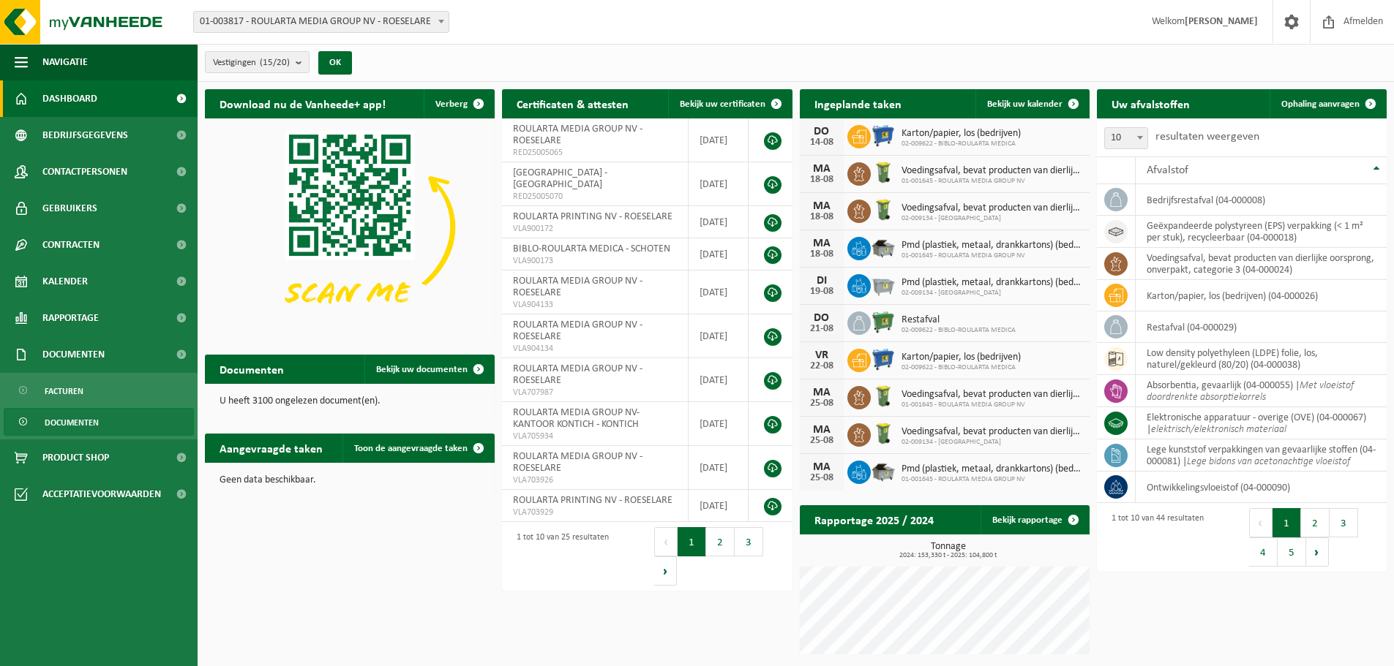
click at [144, 419] on link "Documenten" at bounding box center [99, 422] width 190 height 28
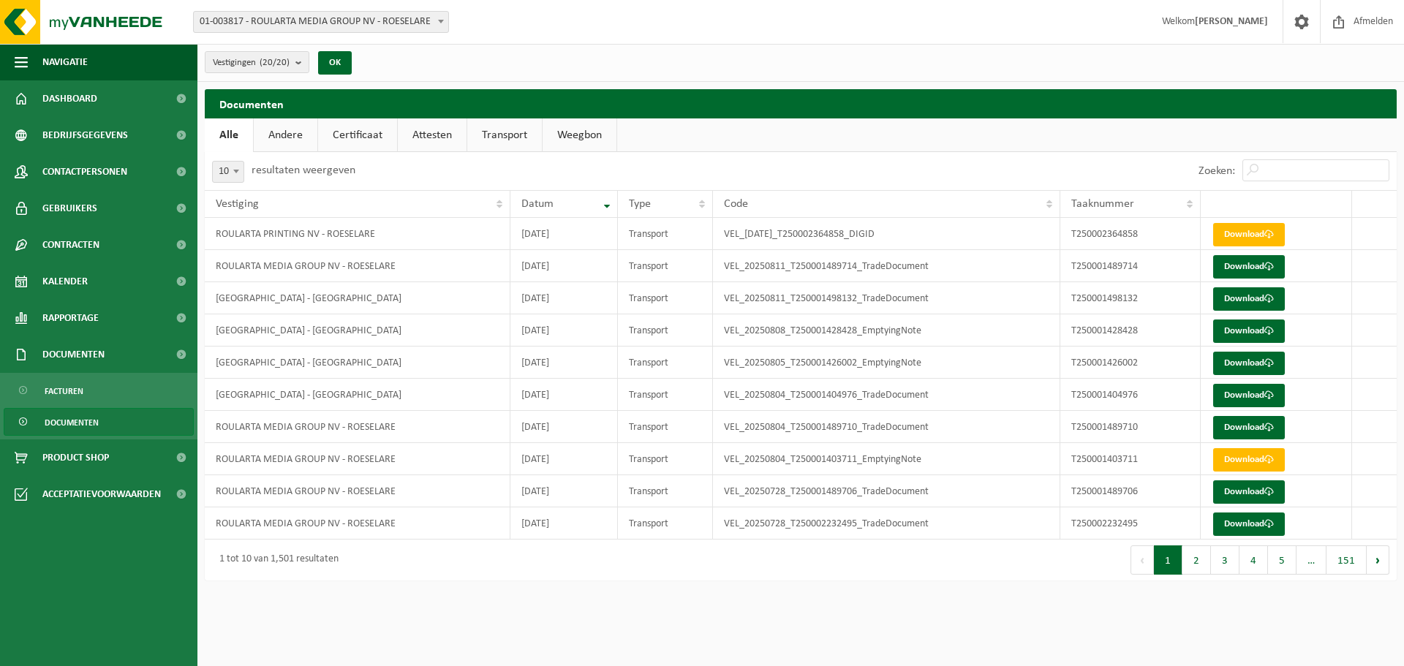
click at [527, 137] on link "Transport" at bounding box center [504, 136] width 75 height 34
click at [429, 141] on link "Attesten" at bounding box center [431, 136] width 69 height 34
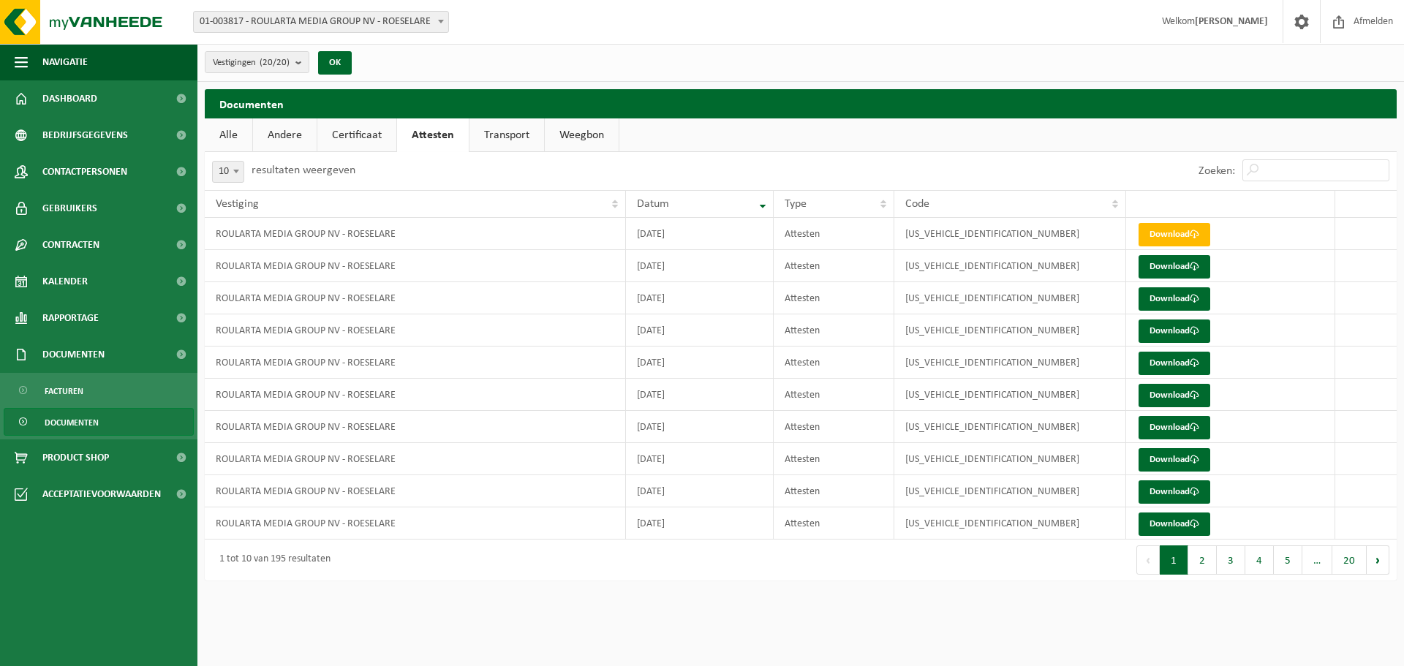
click at [372, 143] on link "Certificaat" at bounding box center [356, 136] width 79 height 34
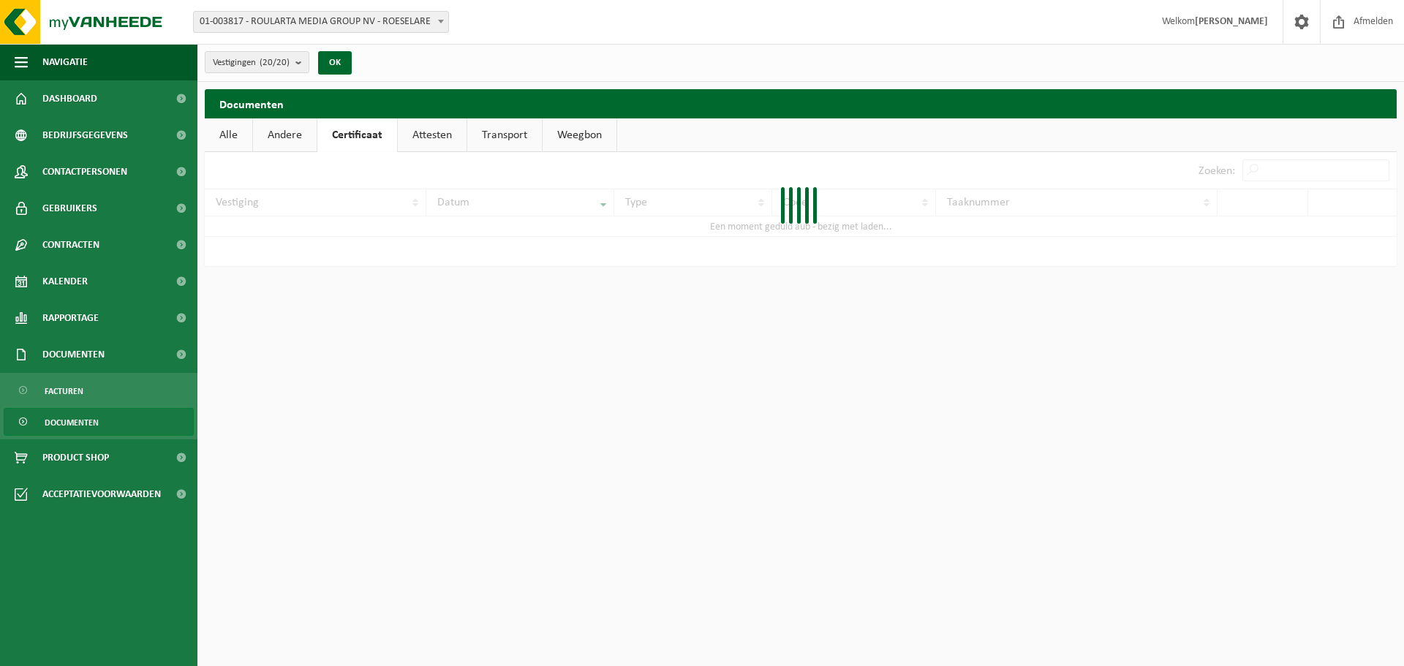
click at [294, 141] on link "Andere" at bounding box center [285, 136] width 64 height 34
click at [239, 136] on link "Alle" at bounding box center [229, 136] width 48 height 34
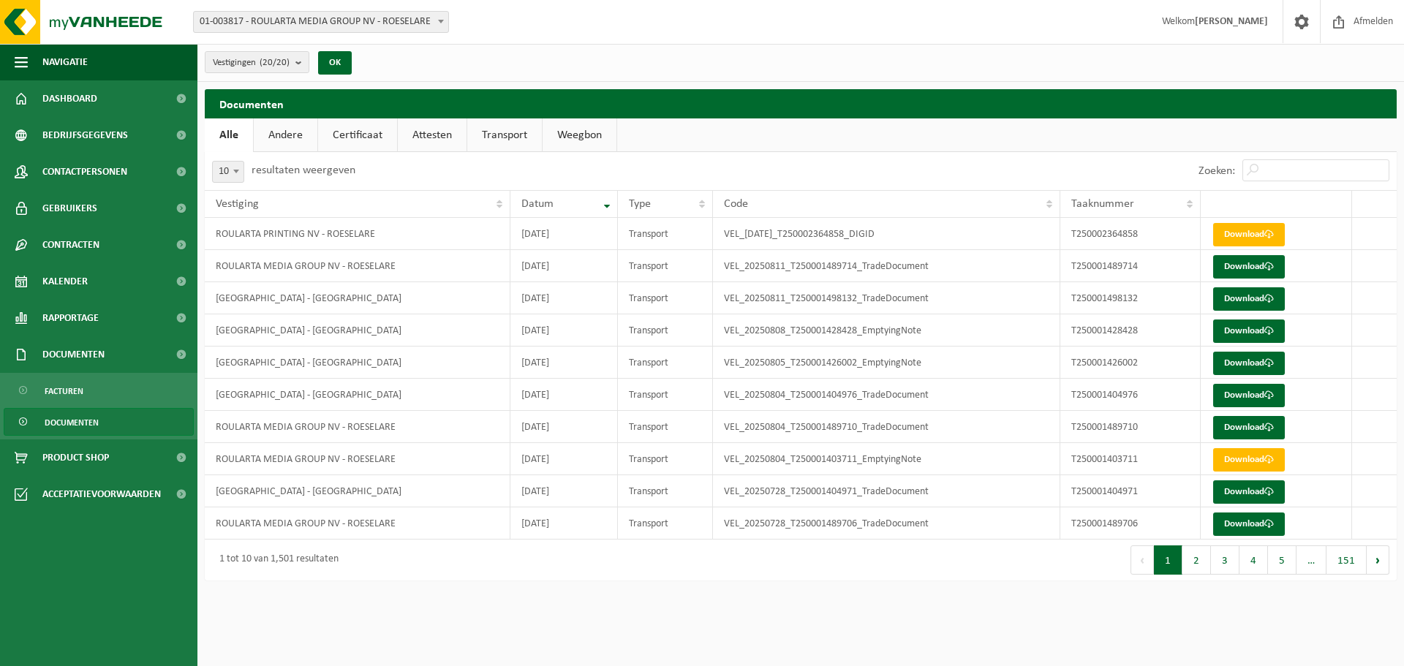
click at [298, 135] on link "Andere" at bounding box center [286, 136] width 64 height 34
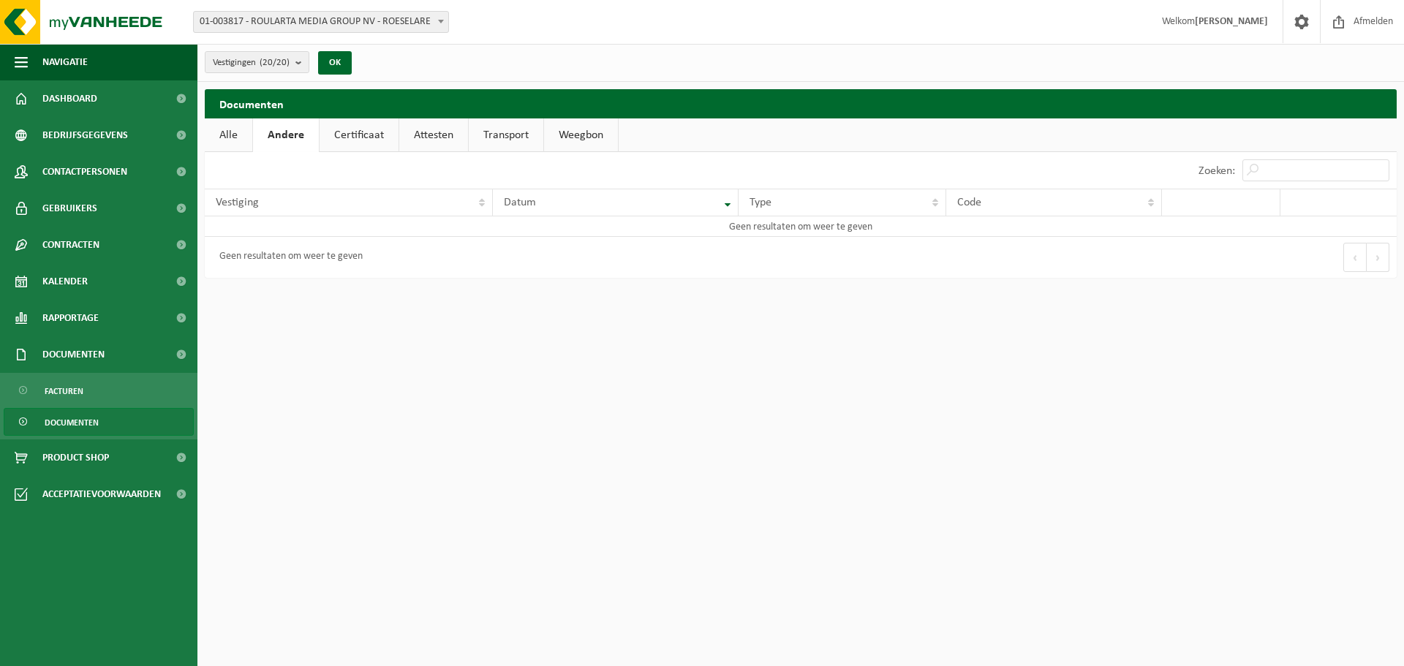
click at [350, 133] on link "Certificaat" at bounding box center [359, 136] width 79 height 34
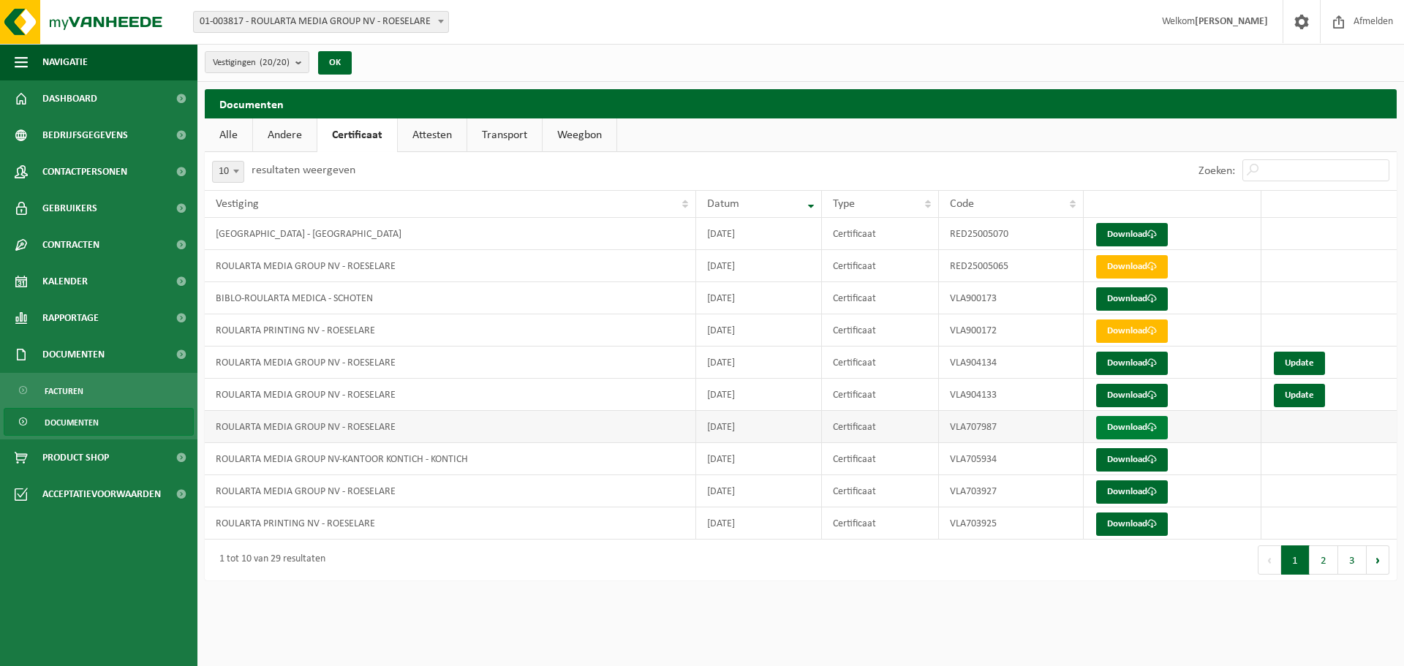
click at [1140, 429] on link "Download" at bounding box center [1133, 427] width 72 height 23
click at [91, 317] on span "Rapportage" at bounding box center [70, 318] width 56 height 37
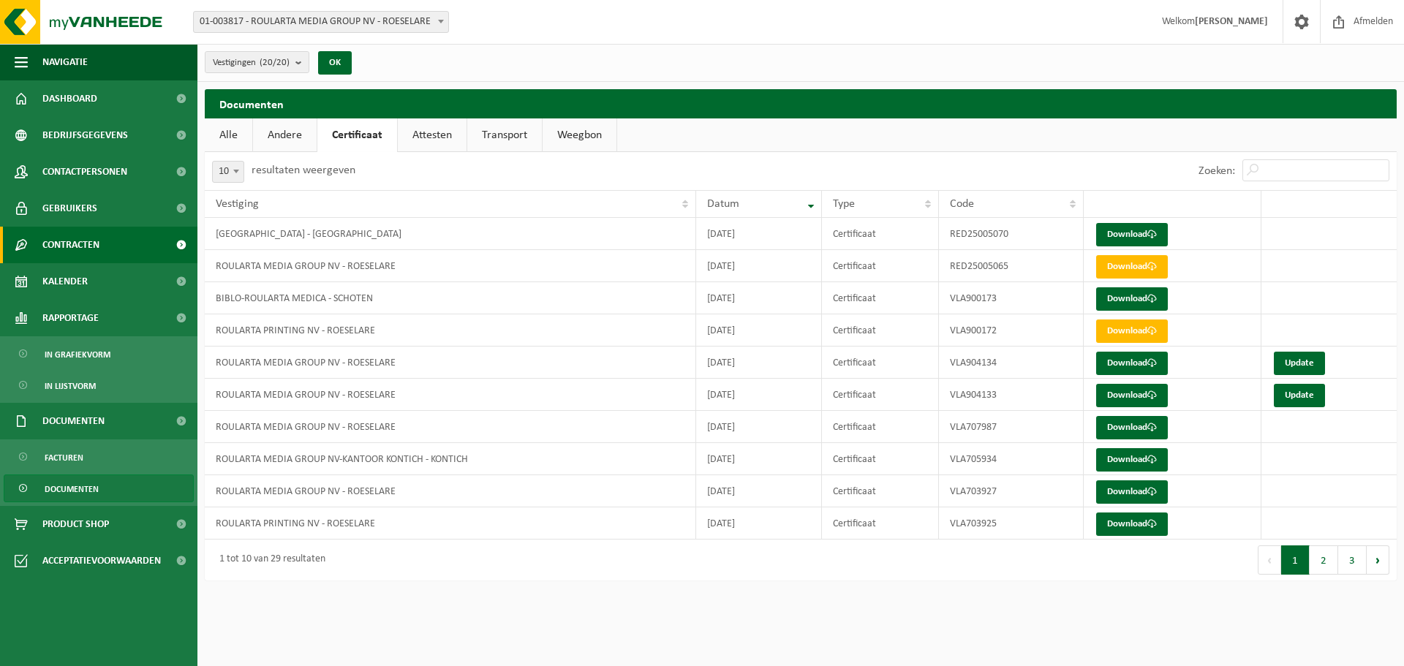
click at [118, 245] on link "Contracten" at bounding box center [99, 245] width 198 height 37
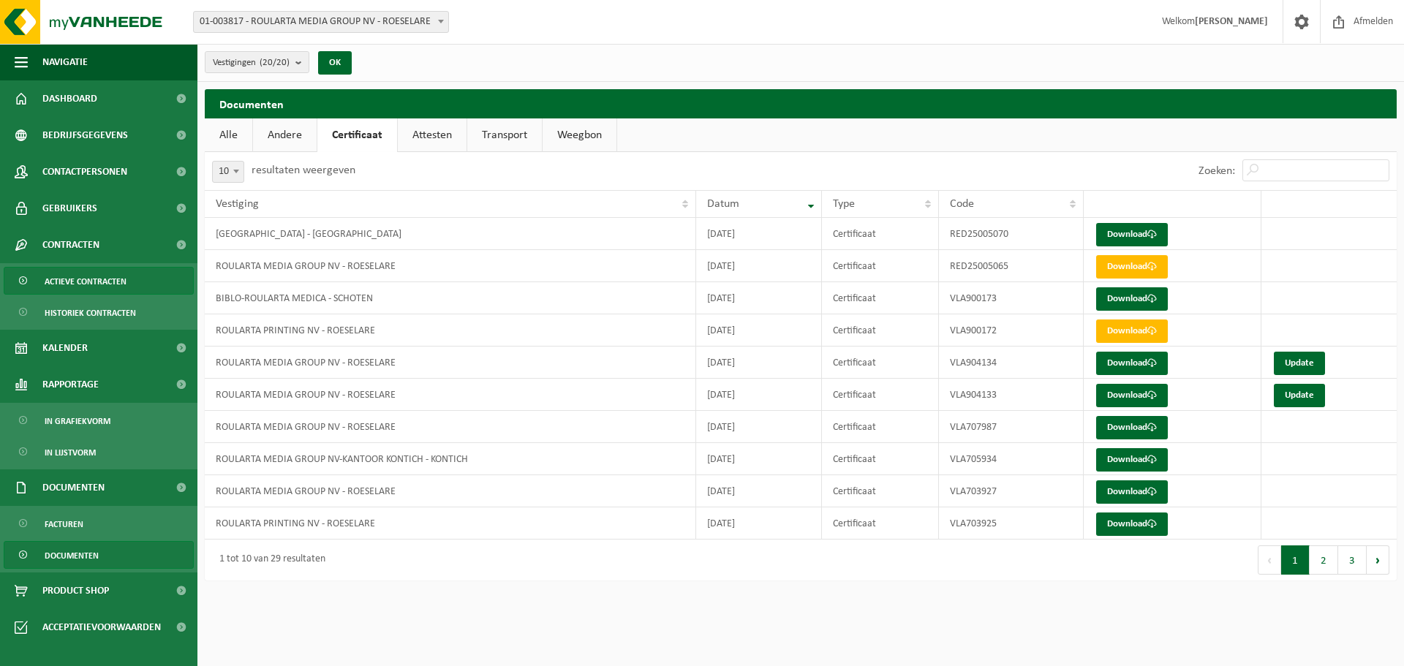
click at [107, 279] on span "Actieve contracten" at bounding box center [86, 282] width 82 height 28
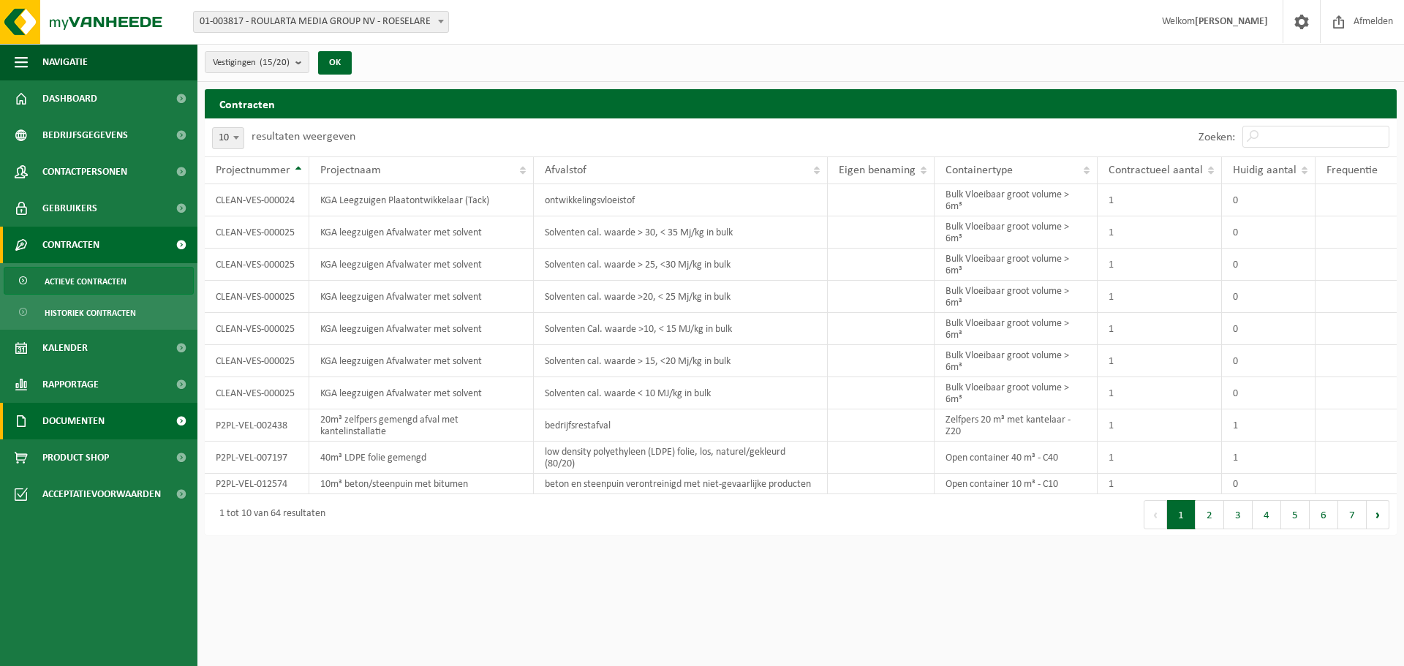
click at [179, 424] on span at bounding box center [181, 421] width 33 height 37
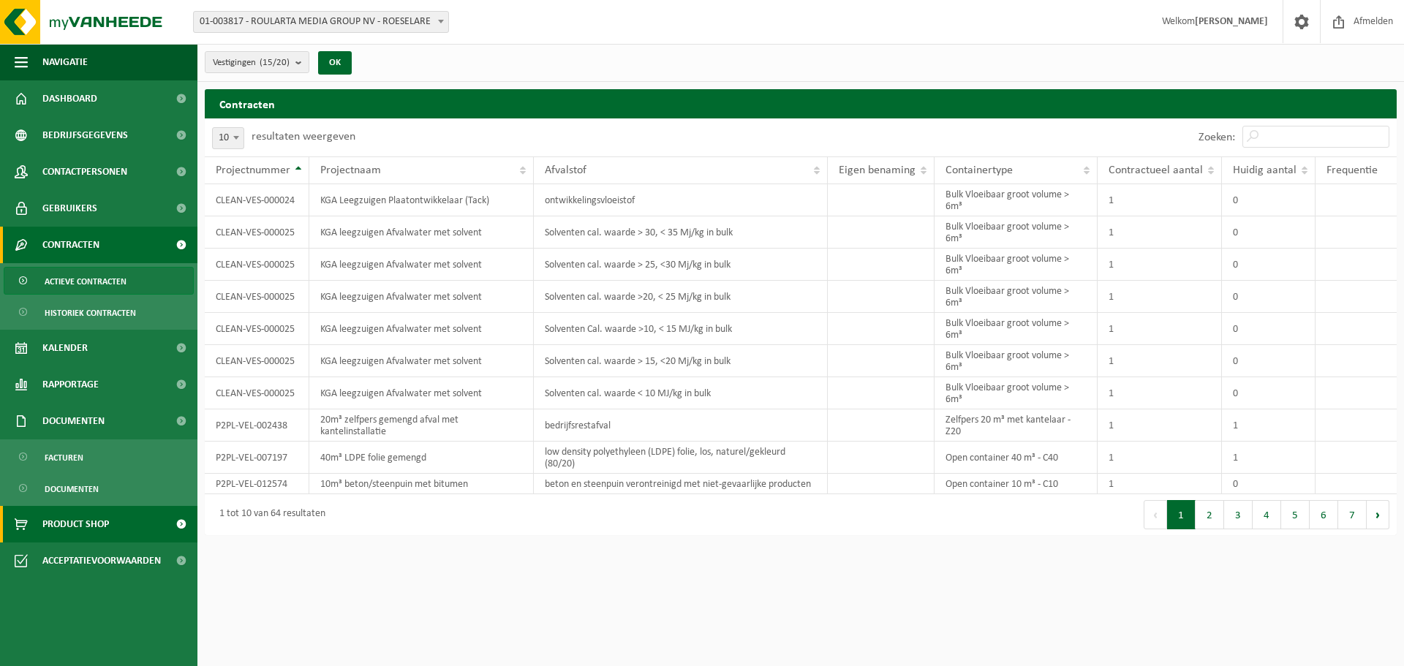
click at [181, 524] on span at bounding box center [181, 524] width 33 height 37
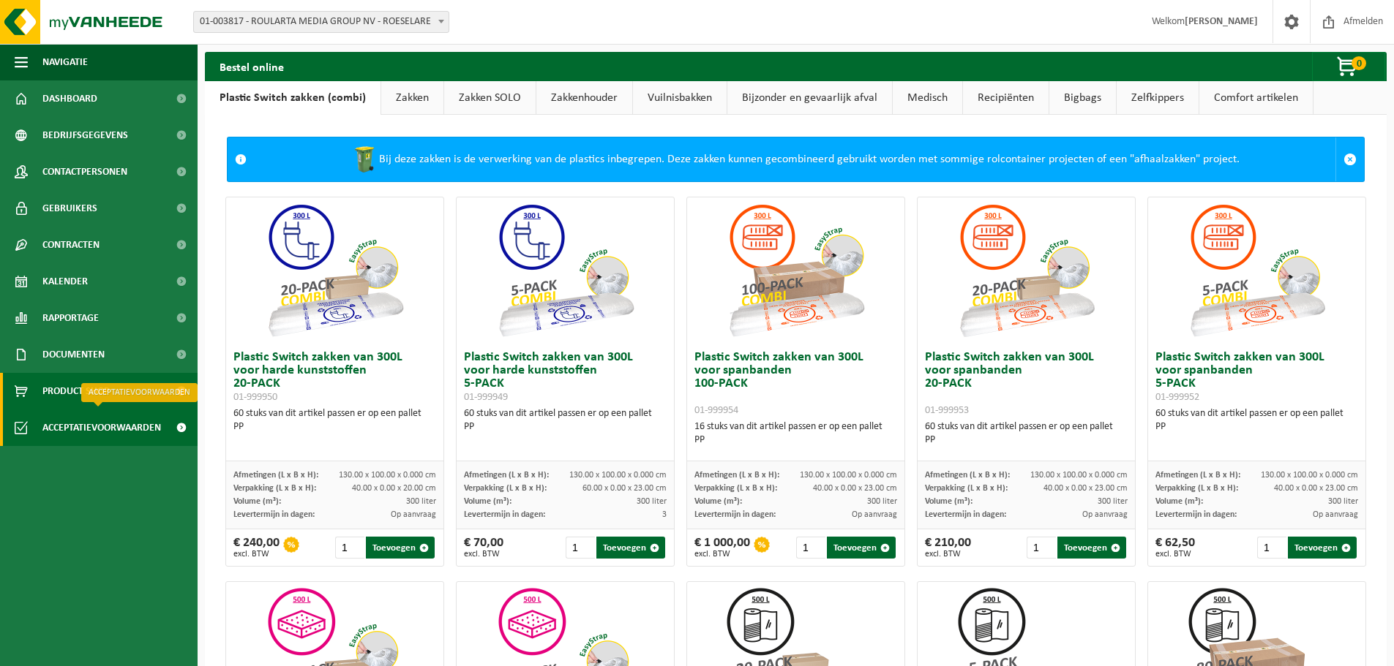
click at [179, 431] on span at bounding box center [181, 428] width 33 height 37
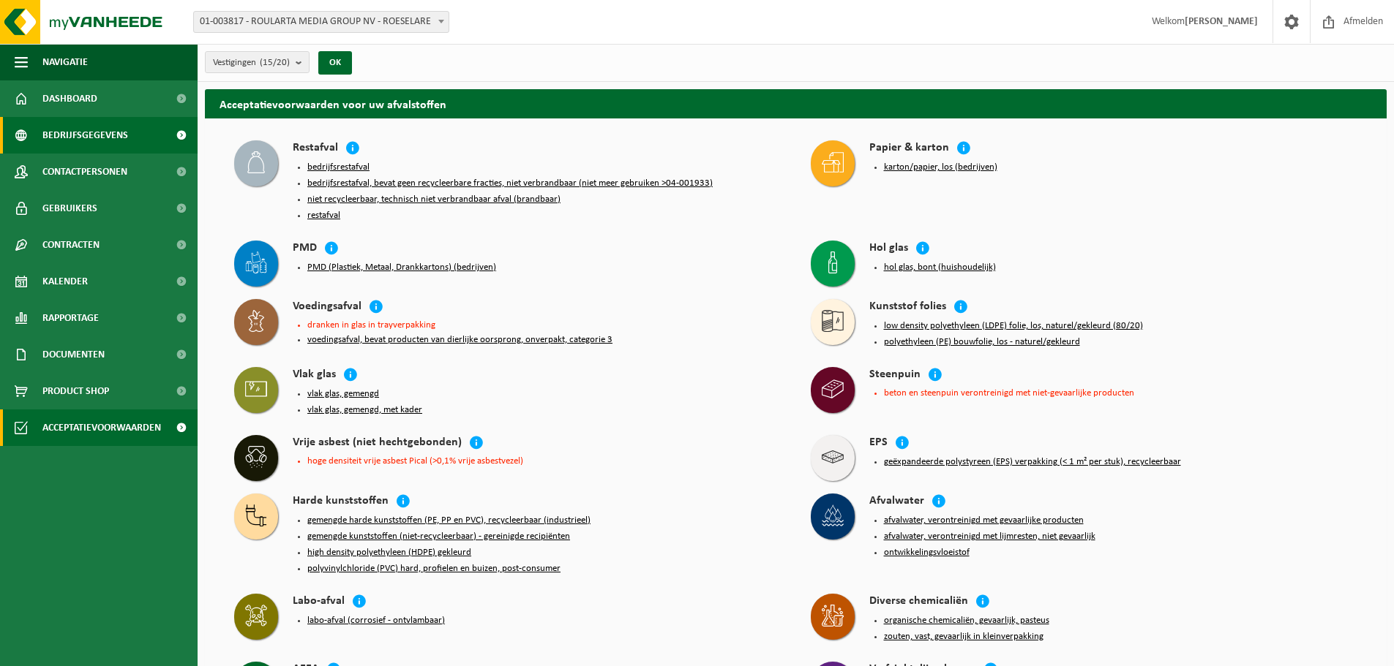
click at [183, 129] on span at bounding box center [181, 135] width 33 height 37
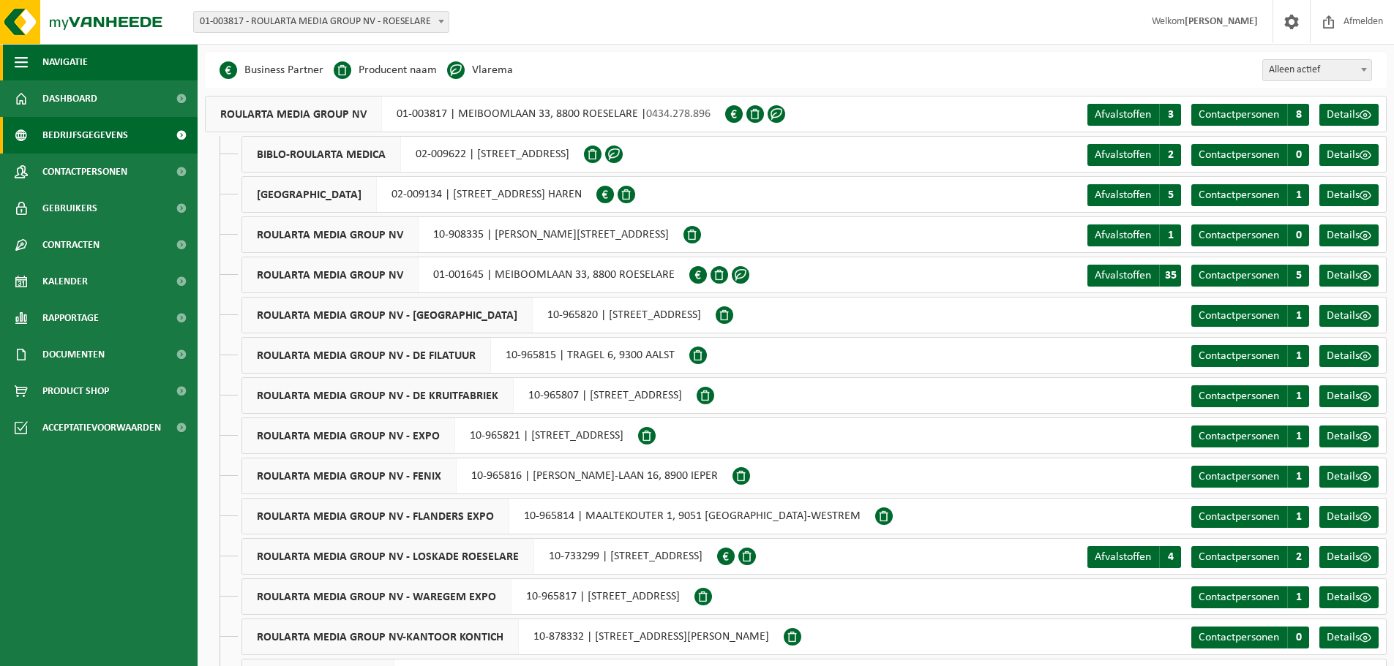
click at [12, 64] on button "Navigatie" at bounding box center [99, 62] width 198 height 37
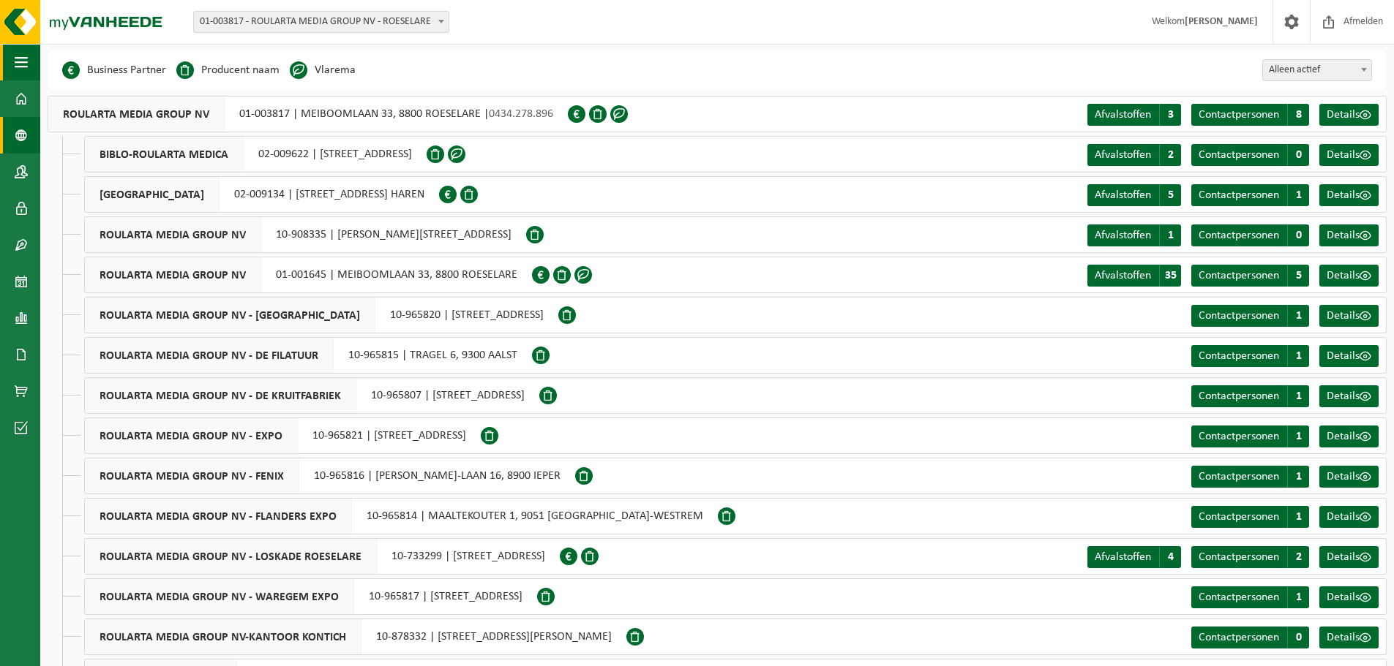
click at [12, 64] on button "Navigatie" at bounding box center [20, 62] width 40 height 37
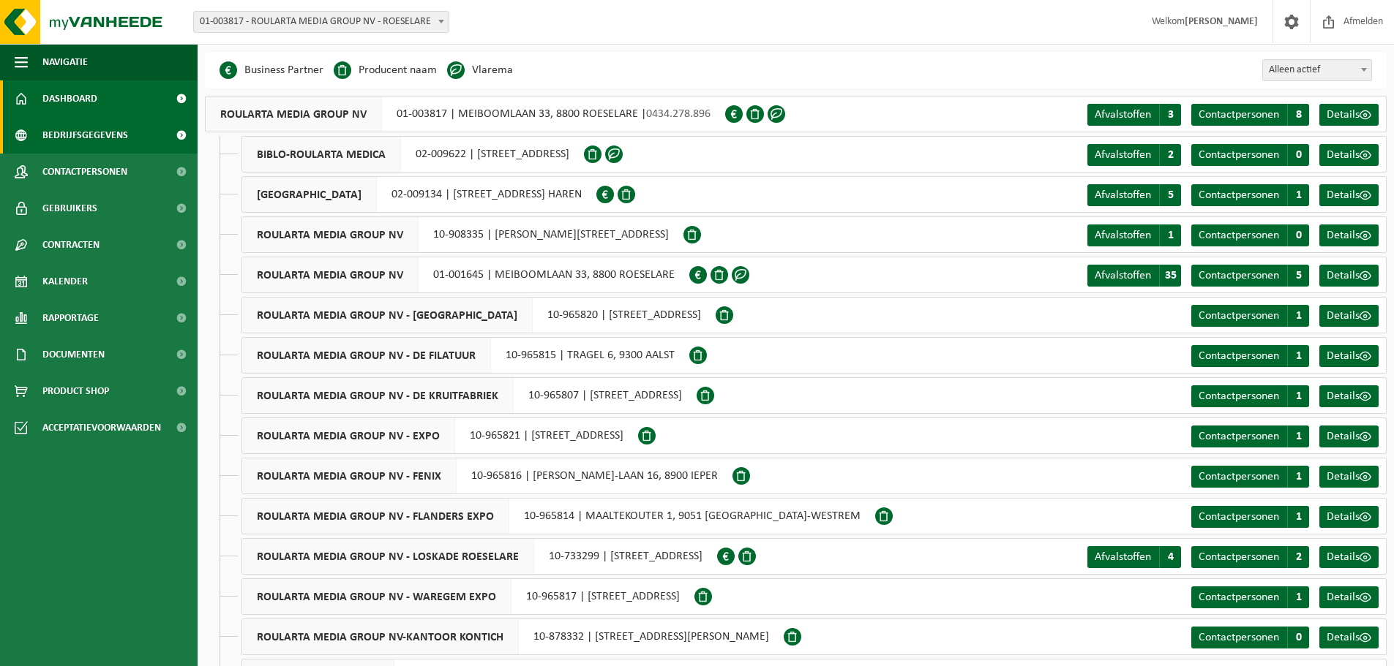
click at [55, 89] on span "Dashboard" at bounding box center [69, 98] width 55 height 37
